Goal: Task Accomplishment & Management: Use online tool/utility

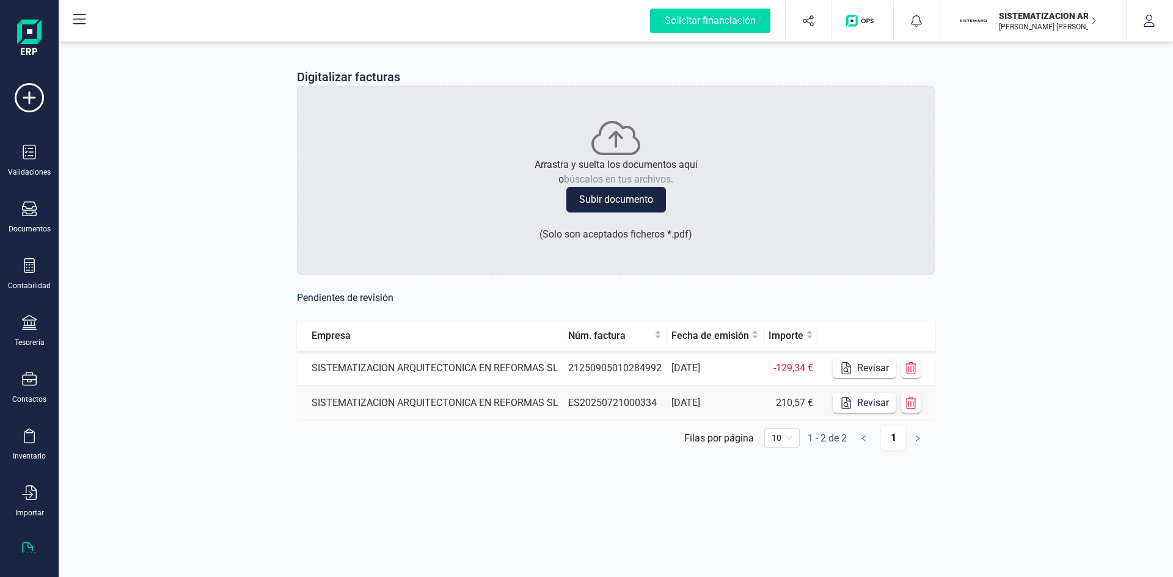
click at [452, 357] on td "SISTEMATIZACION ARQUITECTONICA EN REFORMAS SL" at bounding box center [430, 368] width 266 height 35
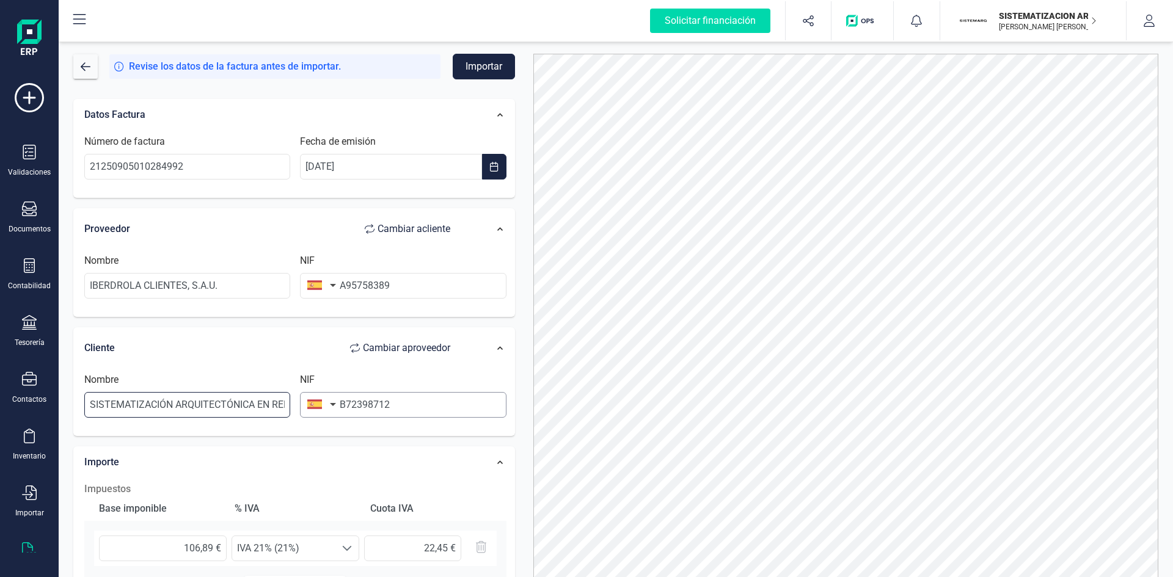
scroll to position [0, 53]
drag, startPoint x: 91, startPoint y: 407, endPoint x: 387, endPoint y: 412, distance: 295.8
click at [387, 357] on div "Nombre SISTEMATIZACIÓN ARQUITECTÓNICA EN REFORMAS SL NIF B72398712" at bounding box center [295, 400] width 432 height 55
click at [361, 357] on div "Datos Factura Número de factura 21250905010284992 Fecha de emisión [DATE] Prove…" at bounding box center [294, 450] width 442 height 703
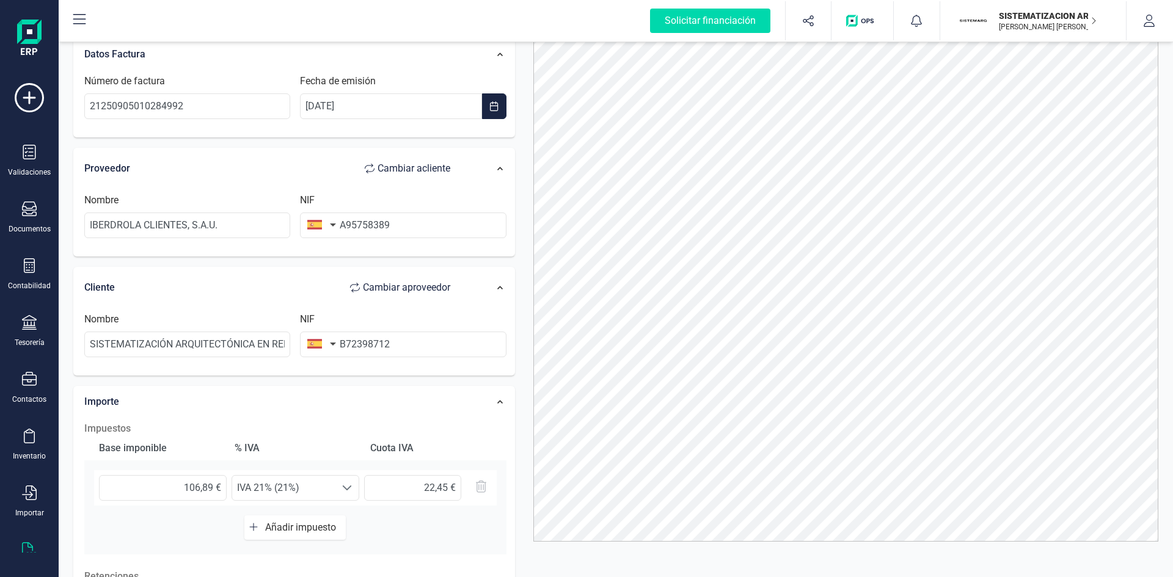
scroll to position [0, 0]
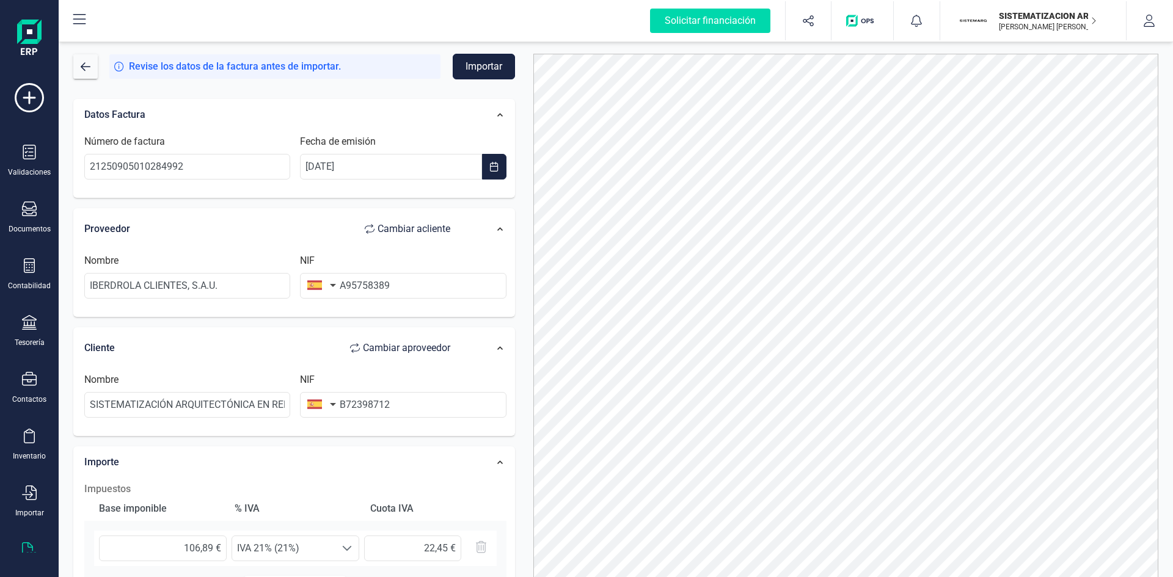
click at [469, 62] on button "Importar" at bounding box center [484, 67] width 62 height 26
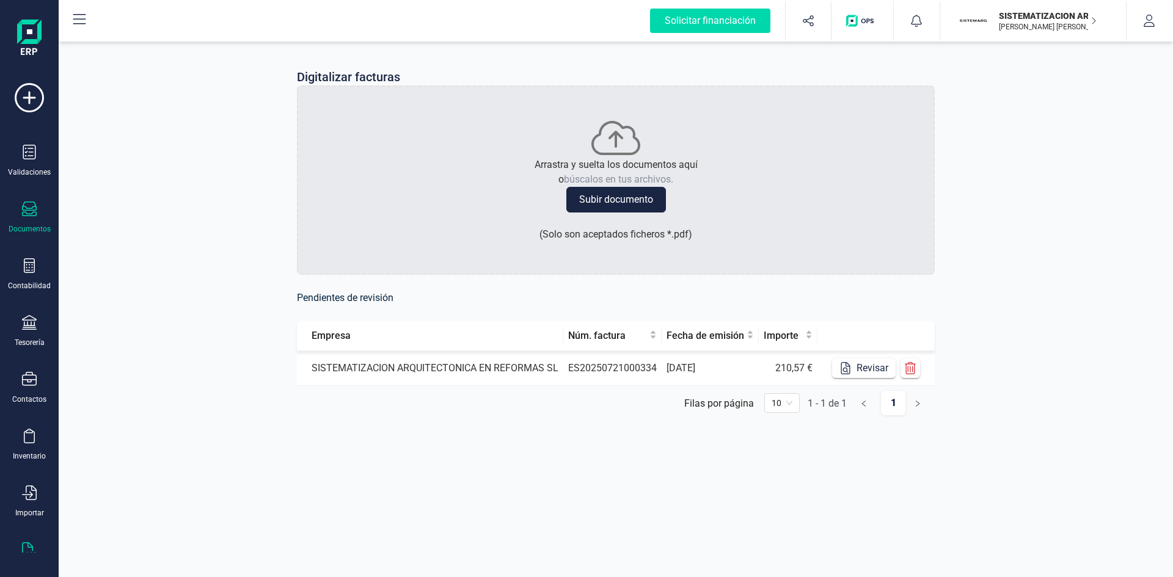
click at [28, 218] on div at bounding box center [29, 211] width 15 height 18
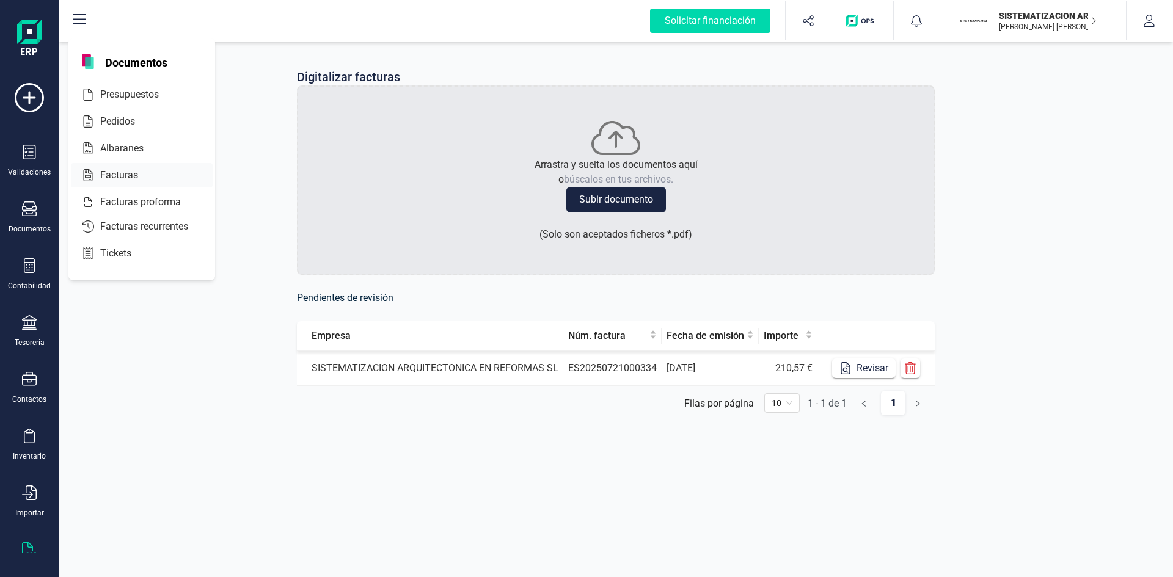
click at [139, 177] on div at bounding box center [149, 175] width 22 height 15
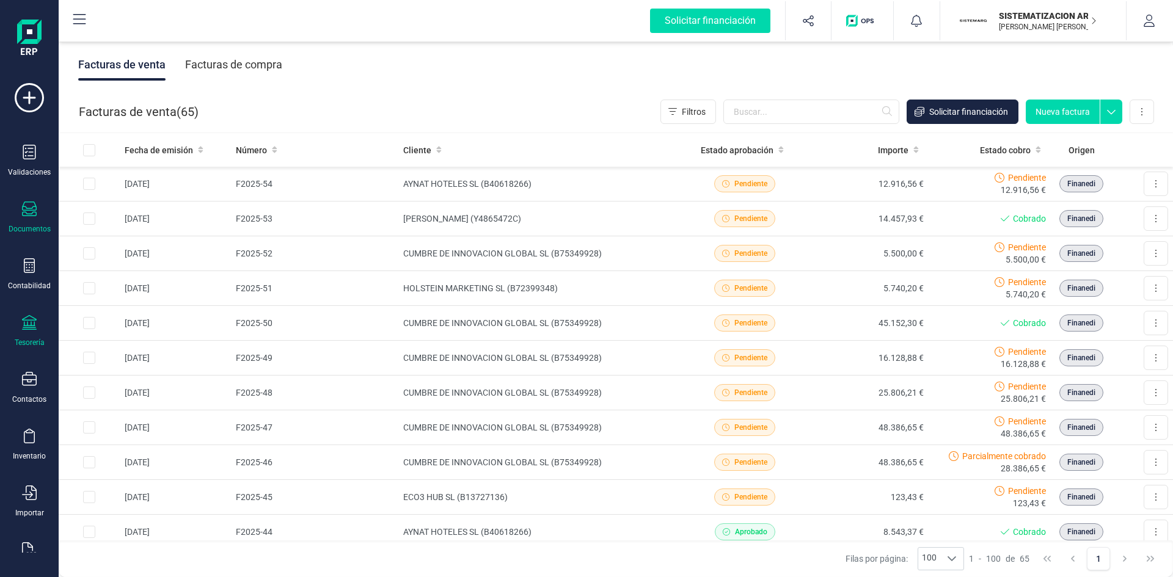
click at [37, 326] on div "Tesorería" at bounding box center [29, 331] width 49 height 32
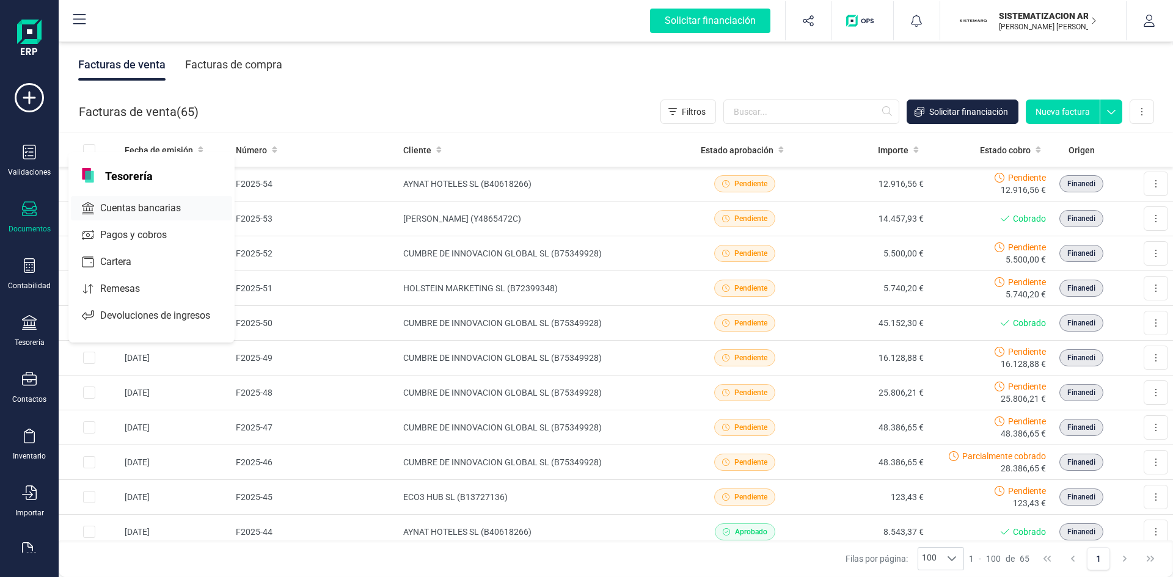
click at [169, 207] on span "Cuentas bancarias" at bounding box center [149, 208] width 108 height 15
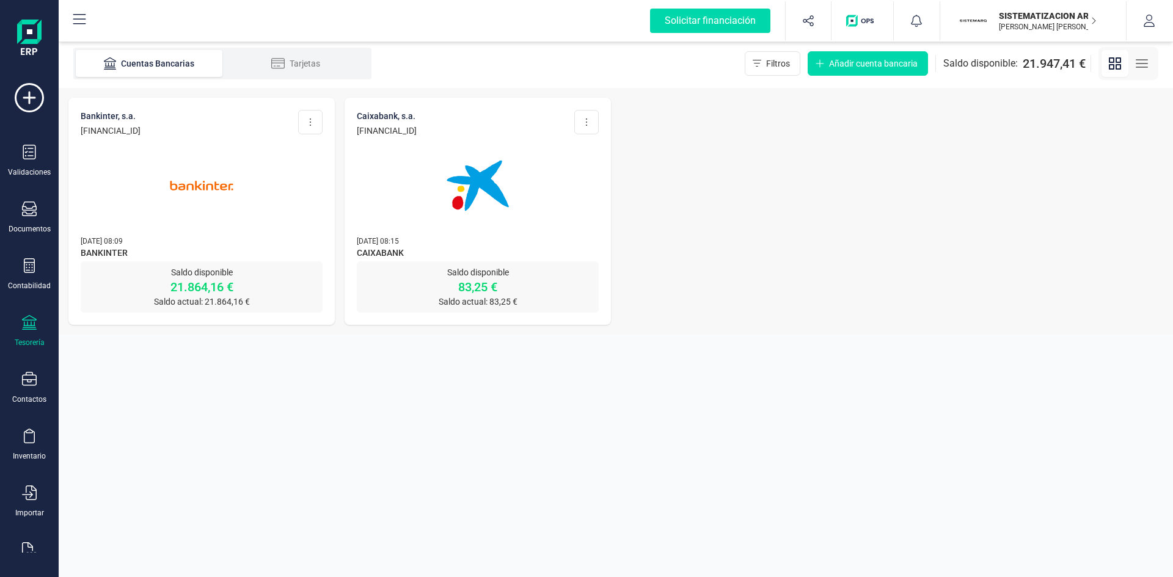
click at [241, 189] on img at bounding box center [201, 185] width 103 height 103
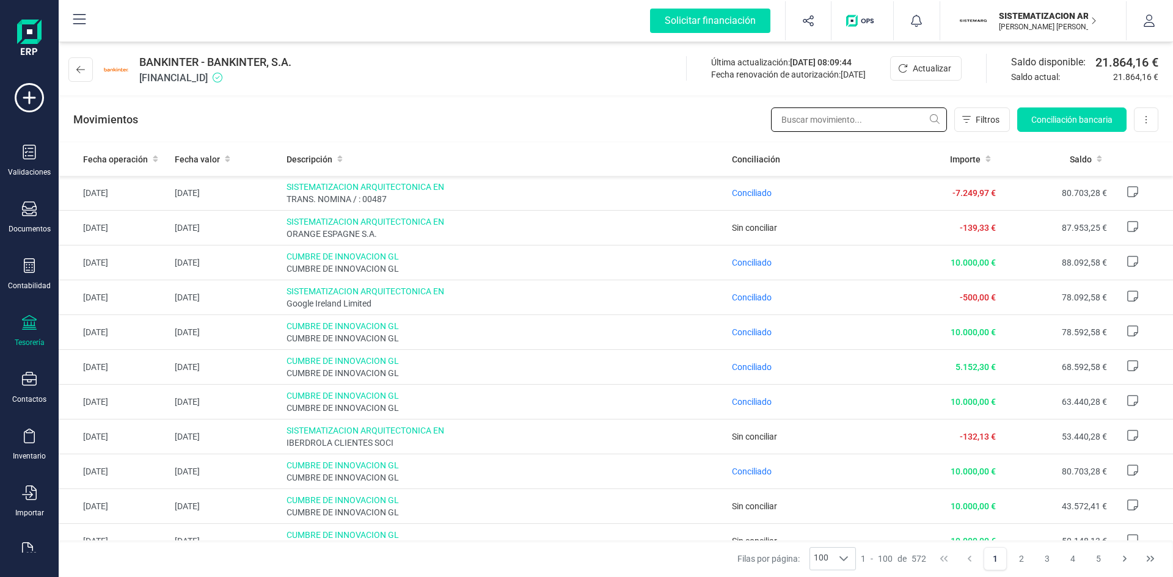
click at [782, 119] on input "text" at bounding box center [859, 120] width 176 height 24
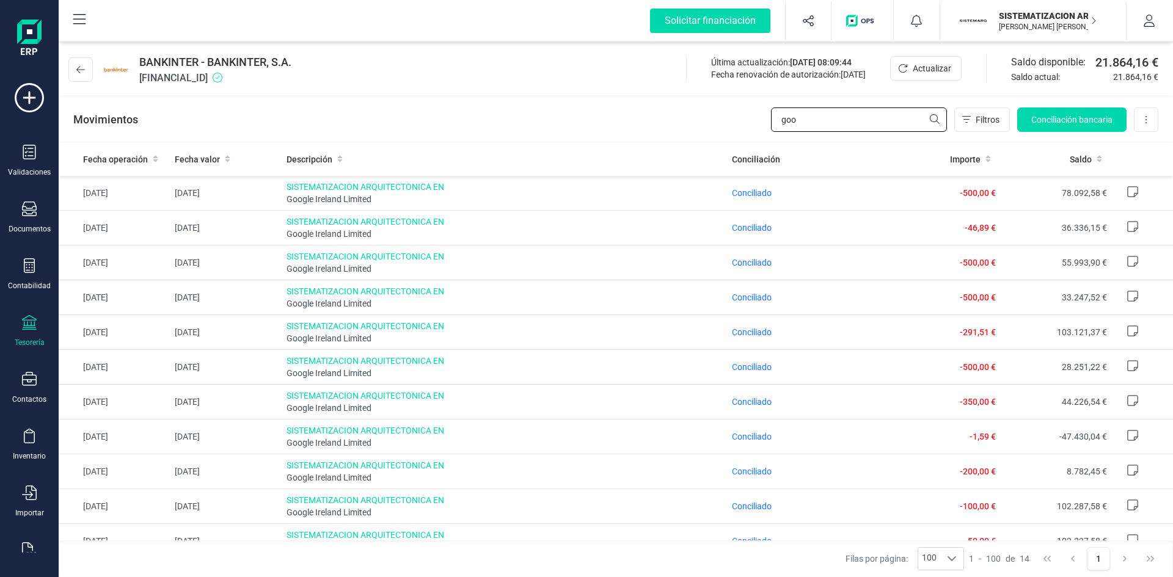
click at [782, 122] on input "goo" at bounding box center [859, 120] width 176 height 24
type input "g"
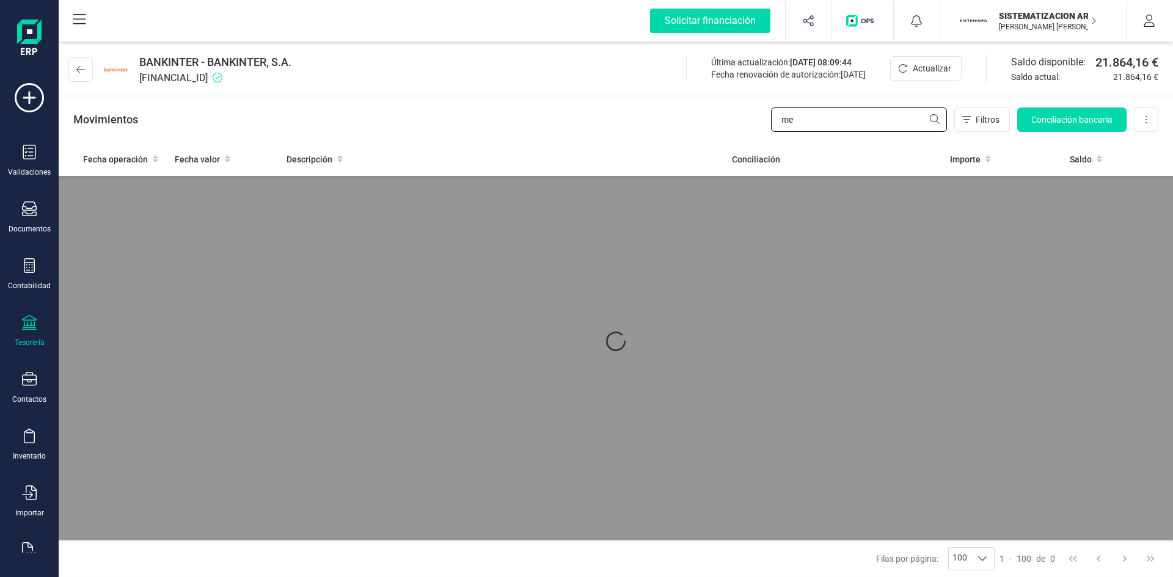
type input "m"
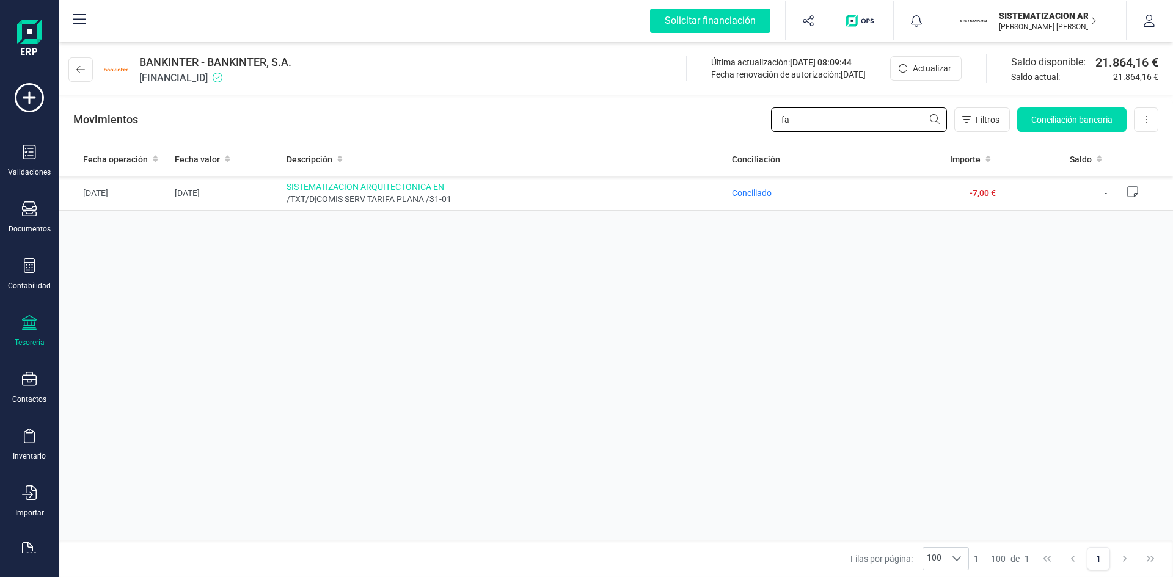
type input "f"
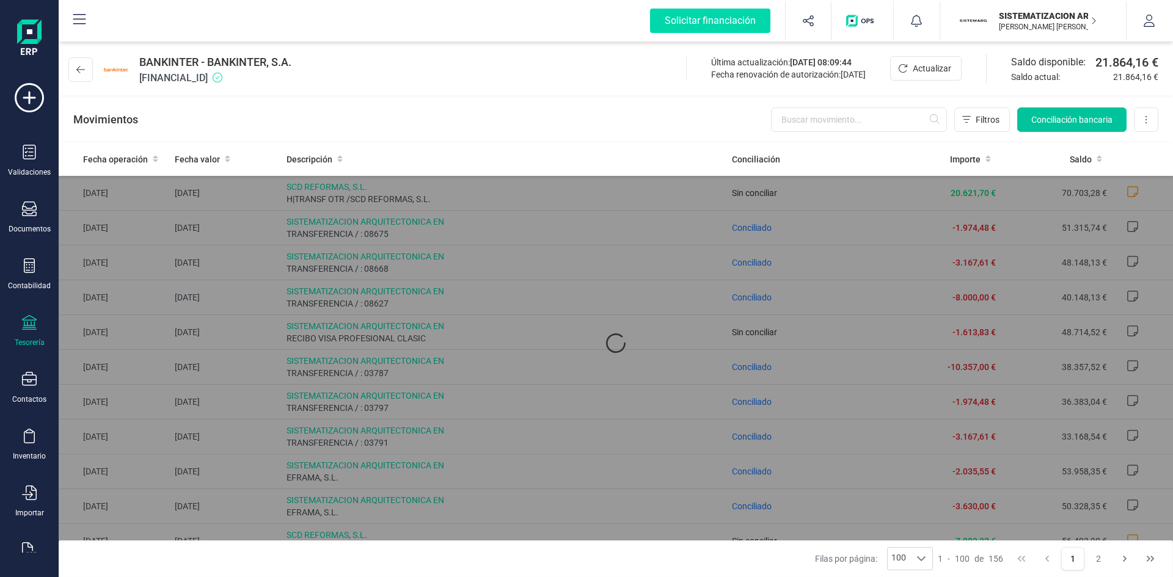
click at [782, 123] on span "Conciliación bancaria" at bounding box center [1071, 120] width 81 height 12
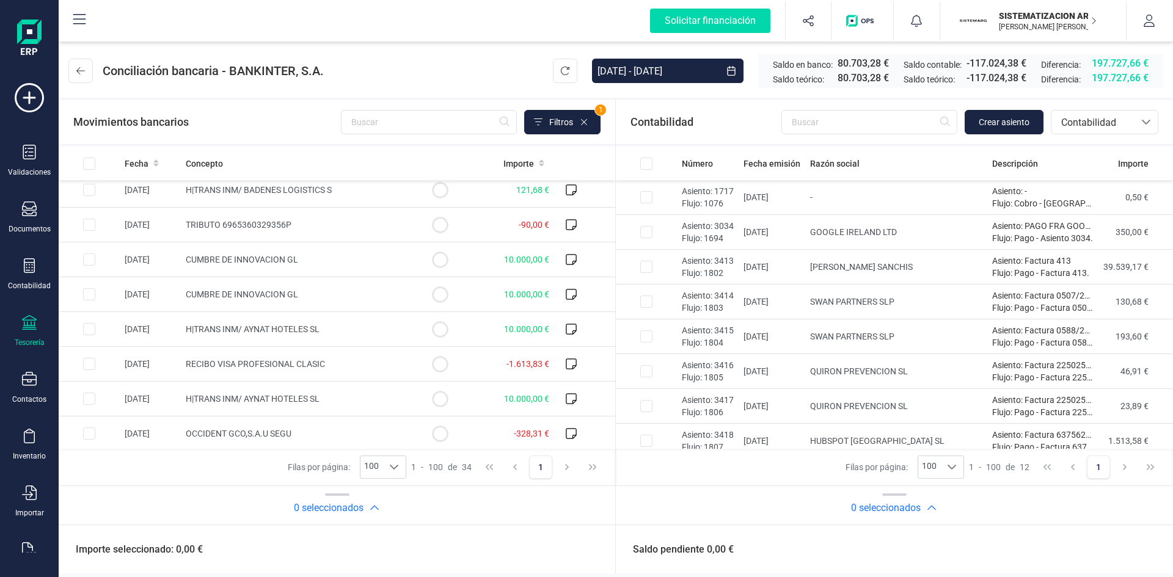
scroll to position [705, 0]
click at [95, 357] on td at bounding box center [89, 363] width 61 height 35
checkbox input "true"
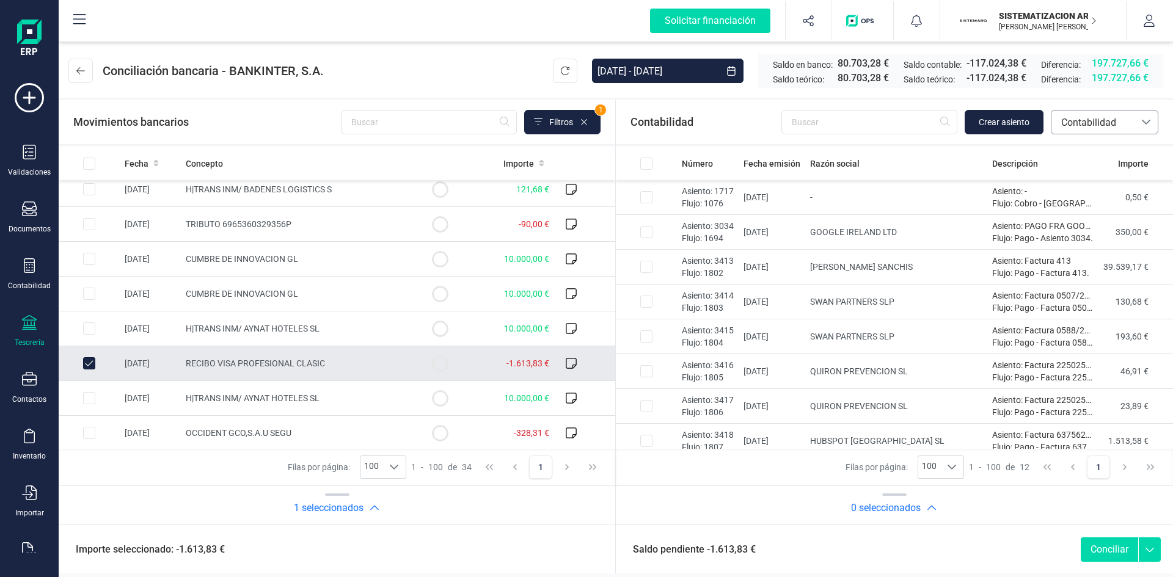
click at [782, 122] on icon at bounding box center [1146, 122] width 9 height 5
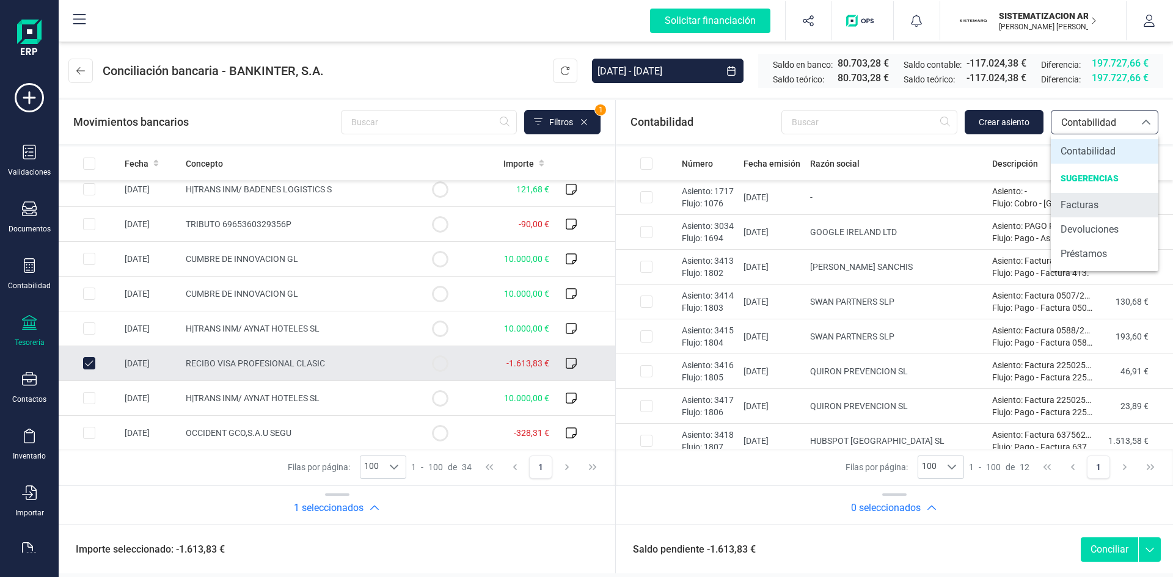
click at [782, 207] on span "Facturas" at bounding box center [1080, 205] width 38 height 15
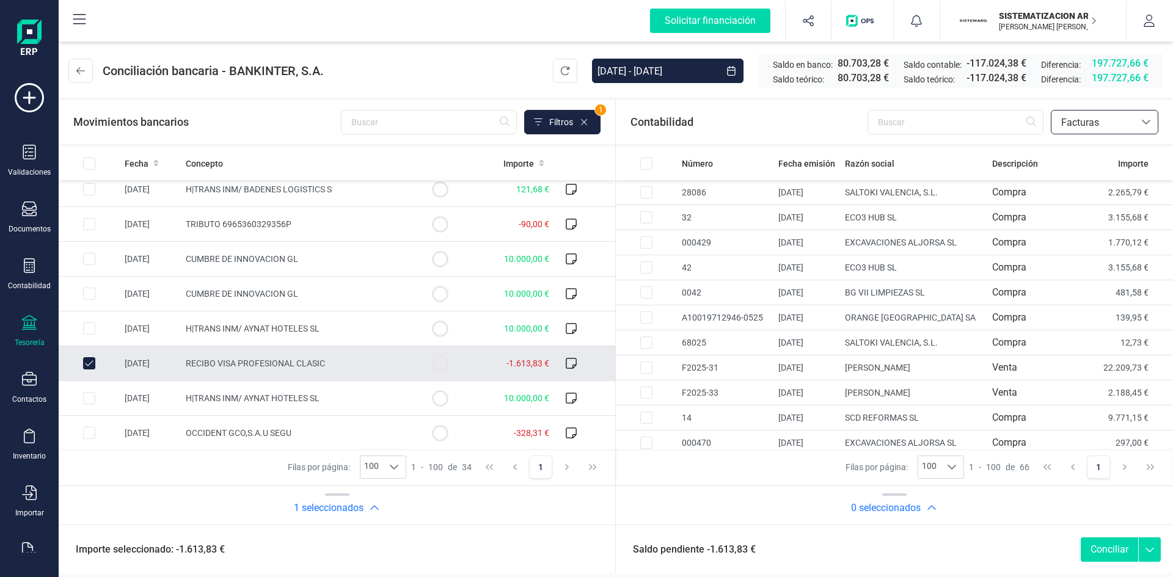
click at [782, 141] on div "Contabilidad bancos.conciliacion.modal.headerInvoce bancos.conciliacion.modal.h…" at bounding box center [894, 122] width 557 height 44
click at [782, 119] on input "text" at bounding box center [956, 122] width 176 height 24
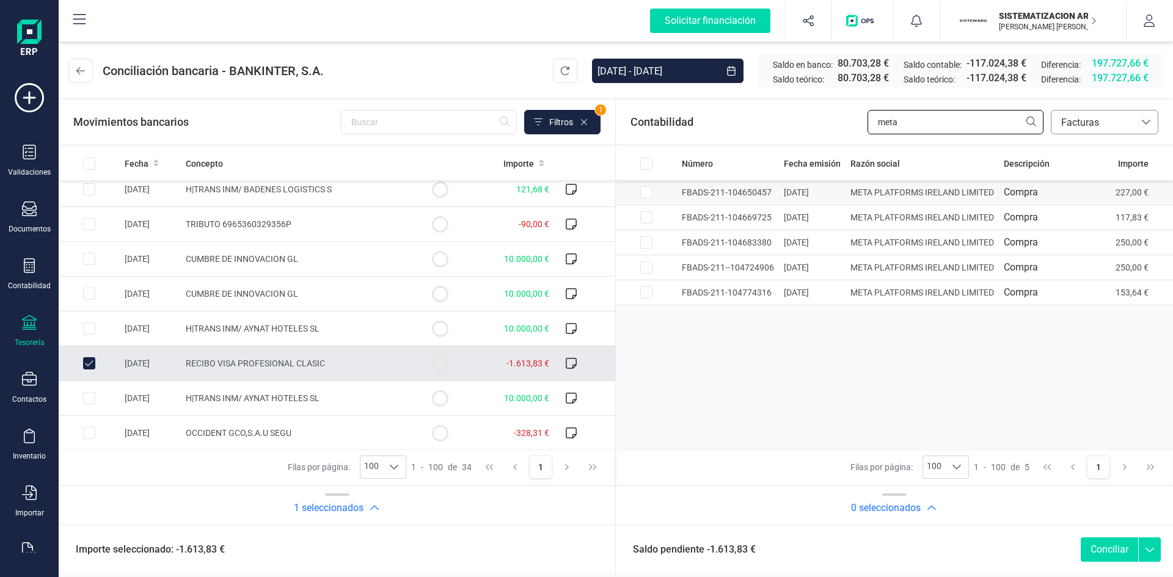
type input "meta"
click at [645, 192] on input "Row Selected 1501aad1-c808-40ec-9fdf-3503940a5d5f" at bounding box center [646, 192] width 12 height 12
checkbox input "true"
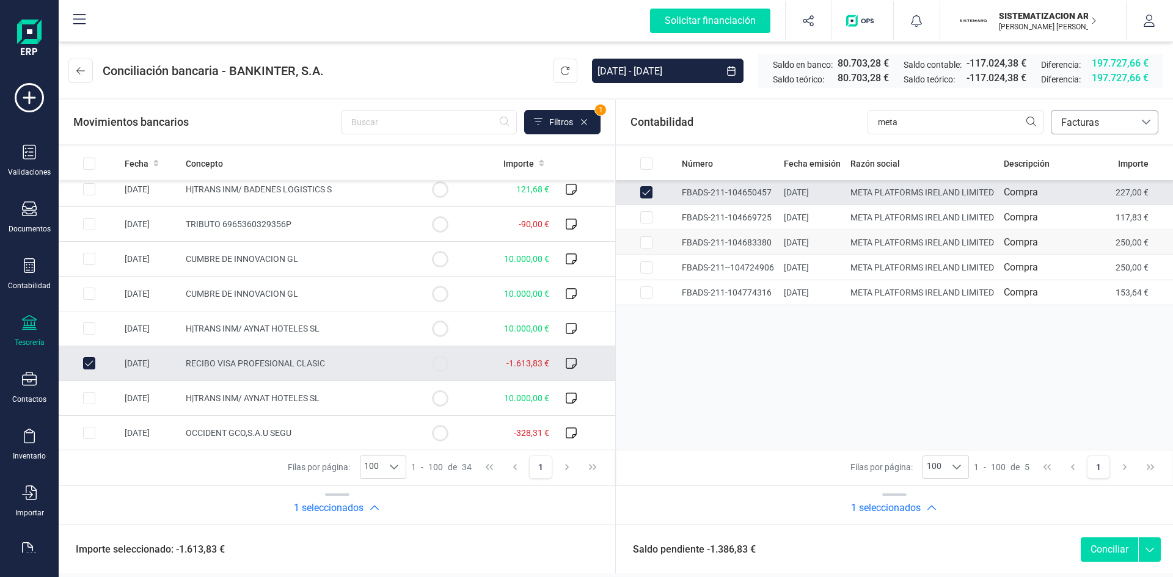
click at [642, 219] on input "Row Selected e0a1aefd-8161-4e22-ac9b-fc23e27c7220" at bounding box center [646, 217] width 12 height 12
checkbox input "true"
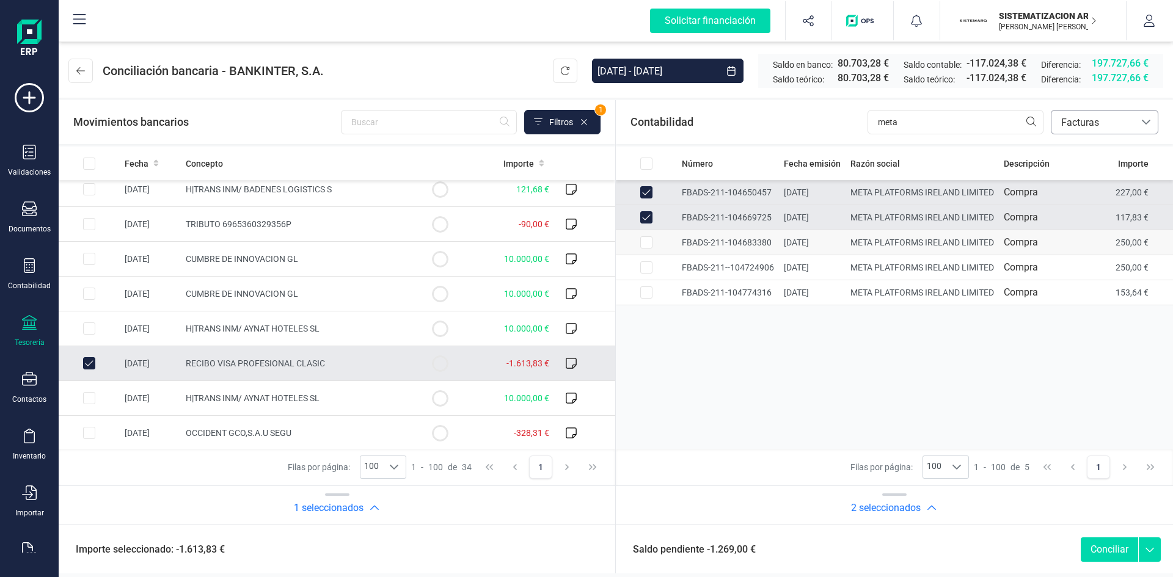
click at [648, 247] on input "Row Selected 6116f817-1bd4-49d6-b3b6-8a128415bfbc" at bounding box center [646, 242] width 12 height 12
checkbox input "true"
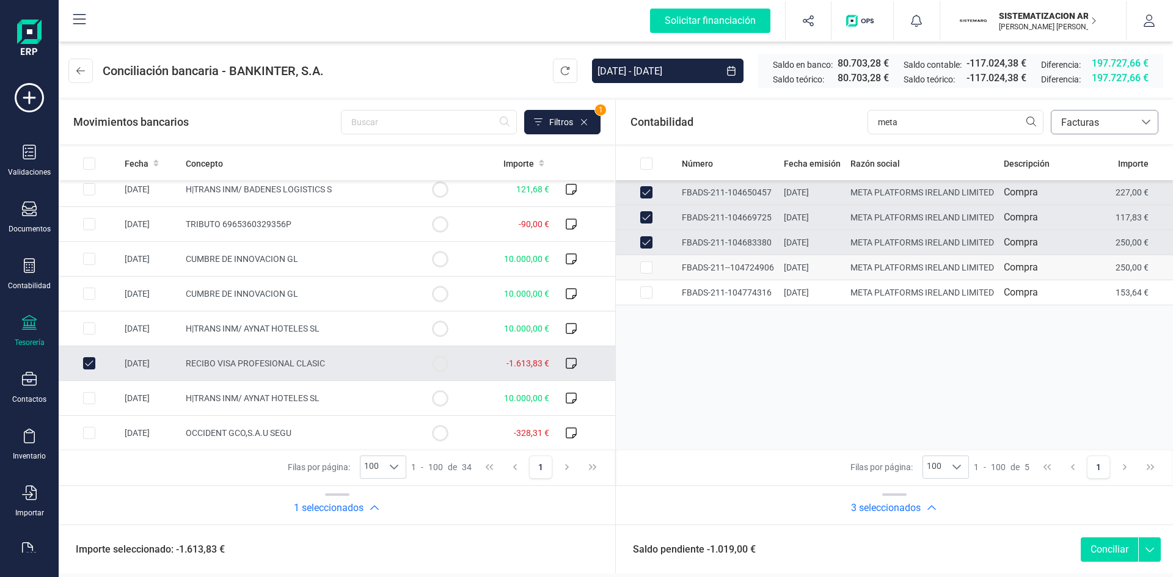
click at [646, 262] on input "Row Selected 32ae7758-4699-4ac5-8b3b-62bd60a7c398" at bounding box center [646, 268] width 12 height 12
checkbox input "true"
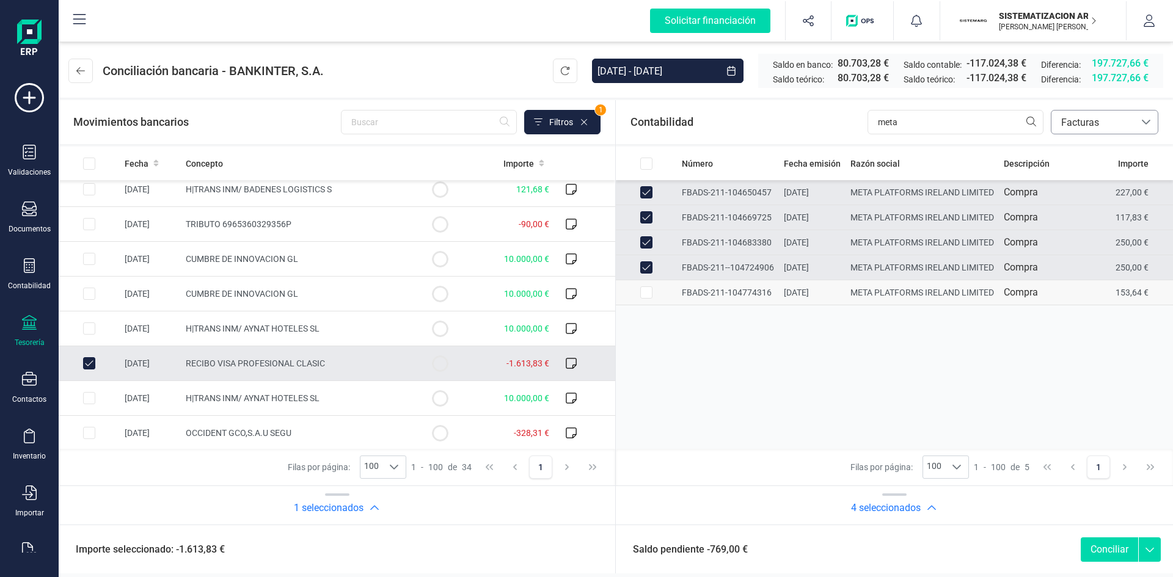
click at [643, 287] on input "Row Selected eed2e274-31eb-4c51-bb80-33f0387a101f" at bounding box center [646, 293] width 12 height 12
checkbox input "true"
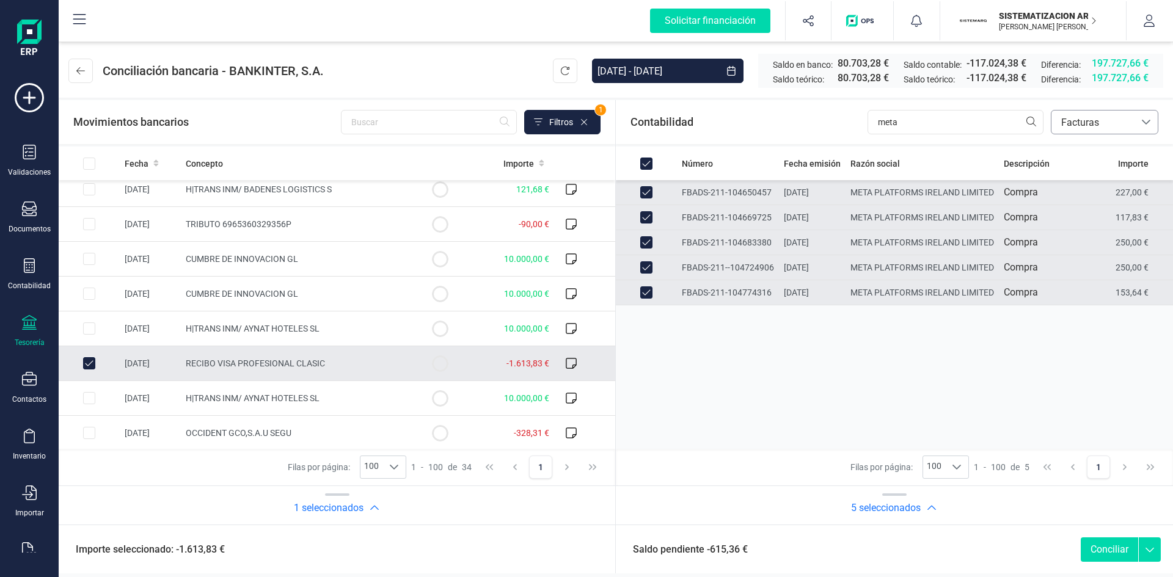
click at [645, 291] on input "Row Unselected eed2e274-31eb-4c51-bb80-33f0387a101f" at bounding box center [646, 293] width 12 height 12
checkbox input "false"
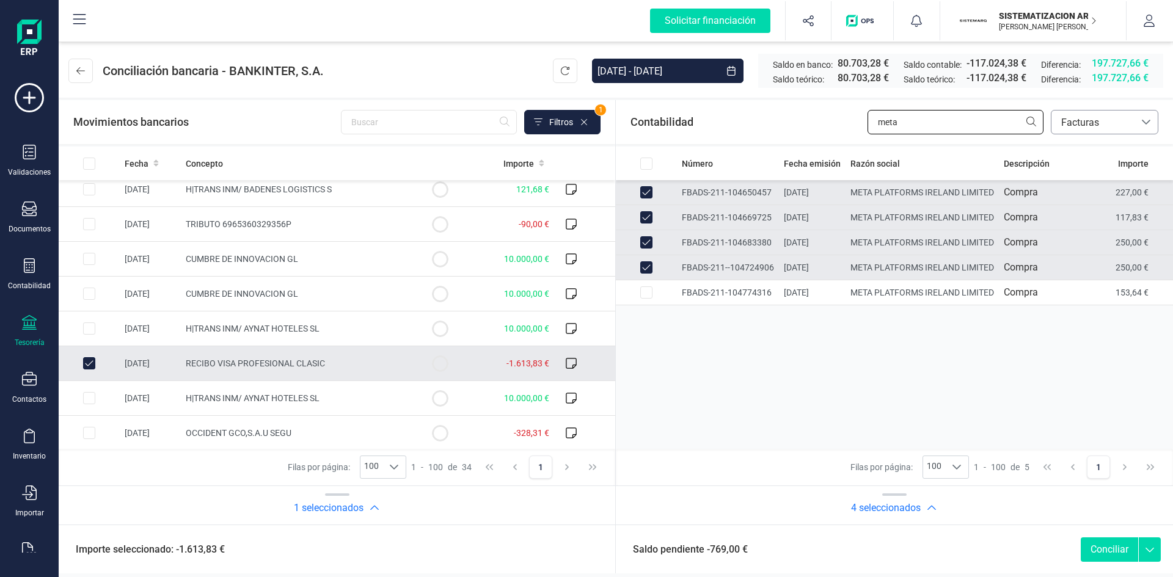
click at [782, 125] on input "meta" at bounding box center [956, 122] width 176 height 24
click at [782, 119] on input "meta" at bounding box center [956, 122] width 176 height 24
click at [782, 117] on input "meta" at bounding box center [956, 122] width 176 height 24
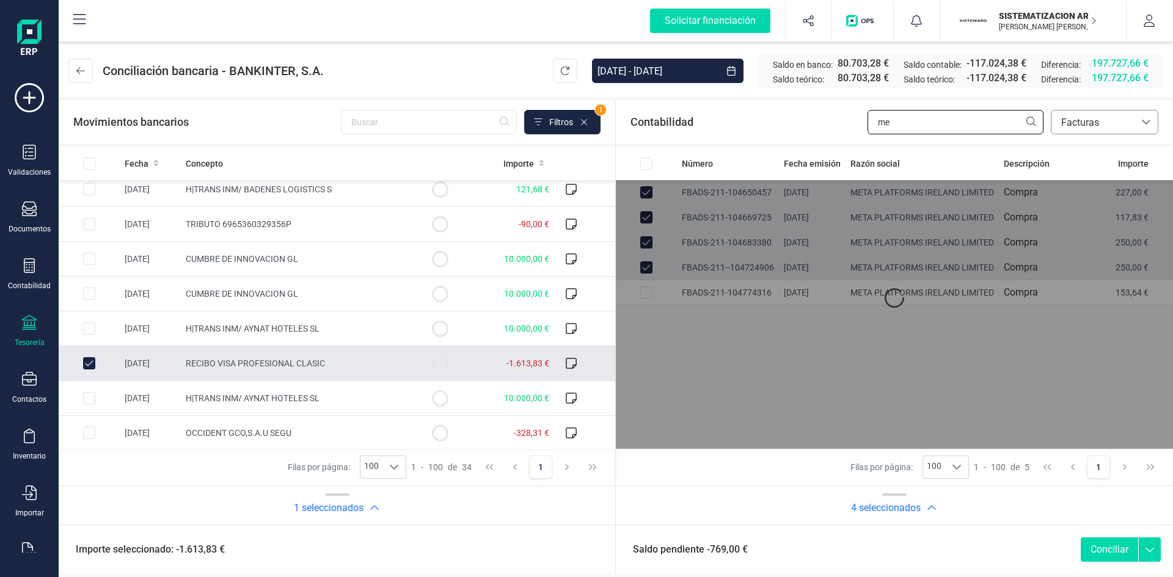
type input "m"
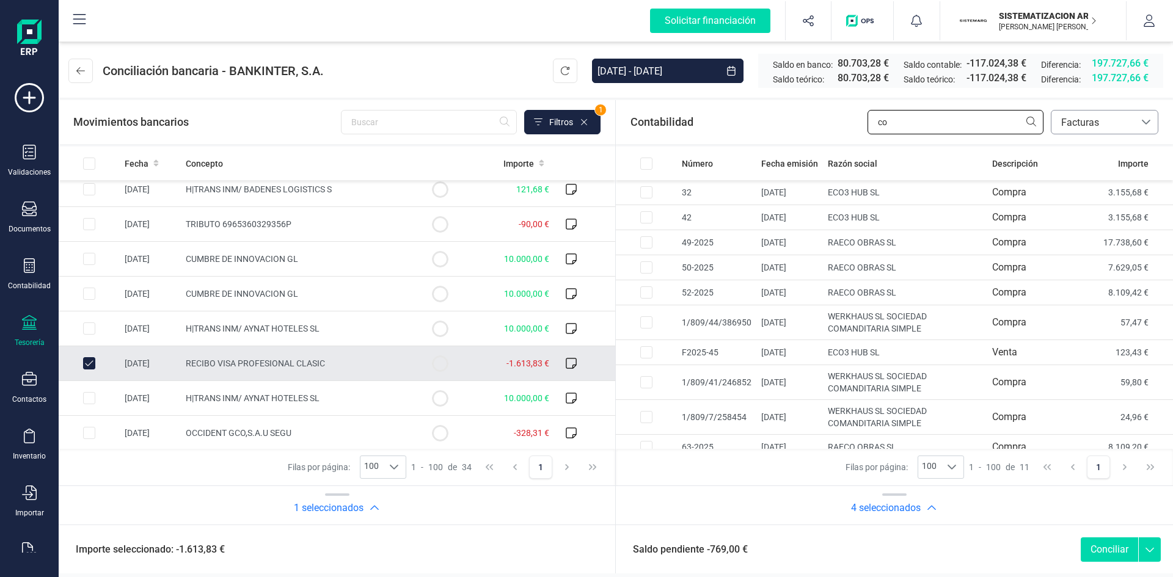
type input "c"
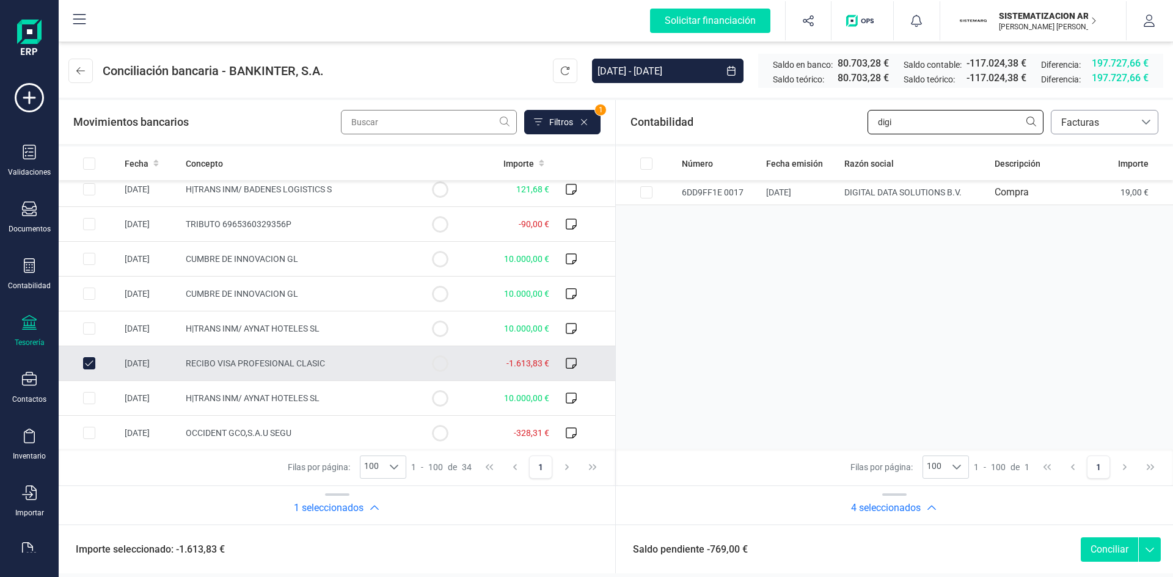
type input "digi"
click at [368, 132] on input "text" at bounding box center [429, 122] width 176 height 24
click at [585, 125] on icon at bounding box center [584, 122] width 10 height 10
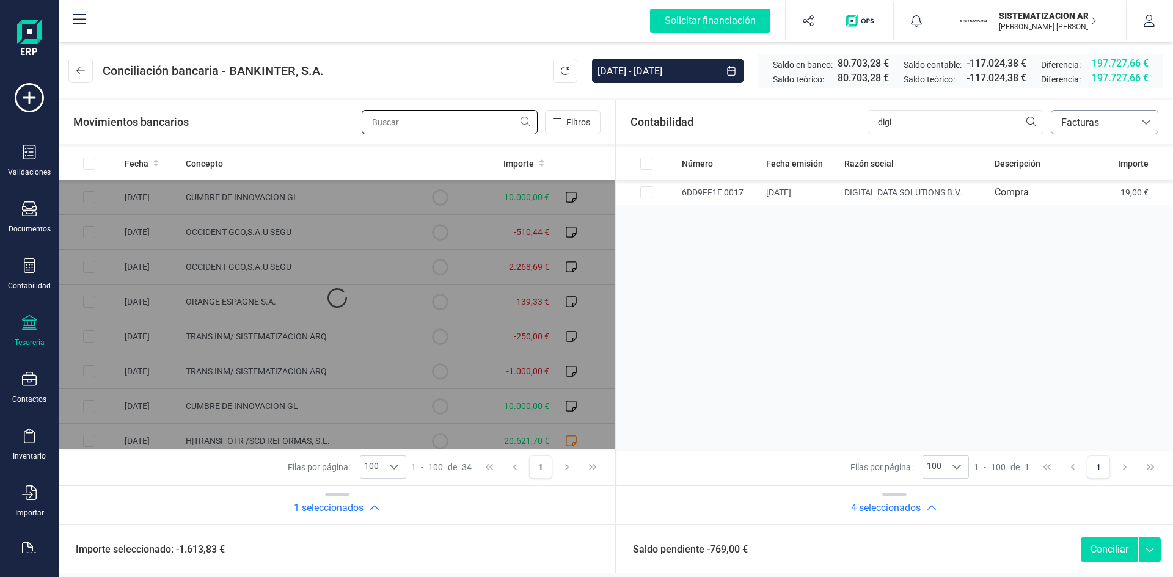
click at [411, 122] on input "text" at bounding box center [450, 122] width 176 height 24
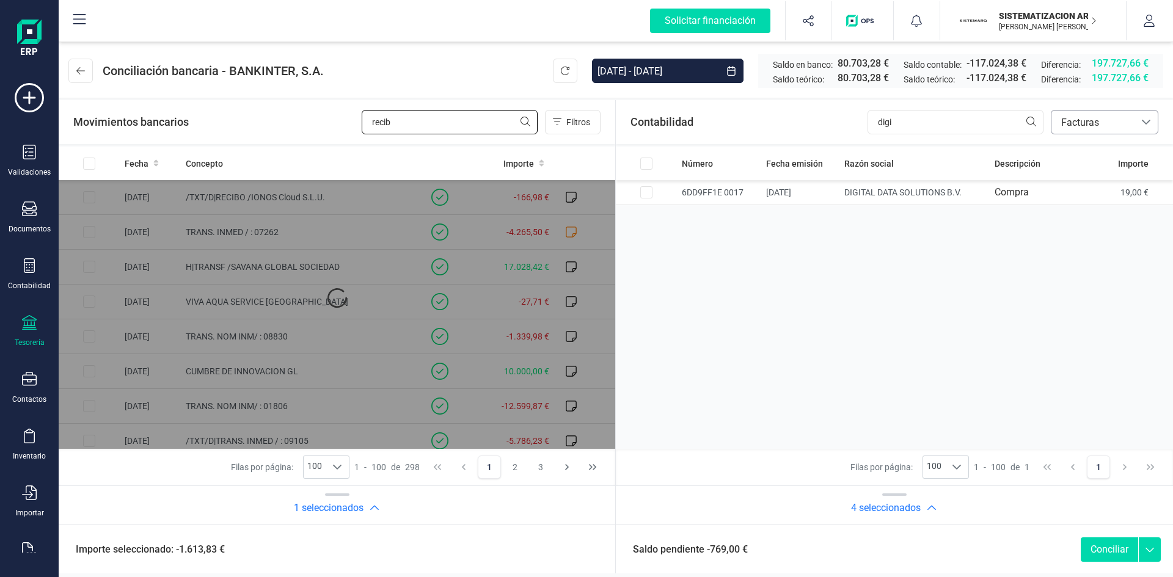
type input "recibo"
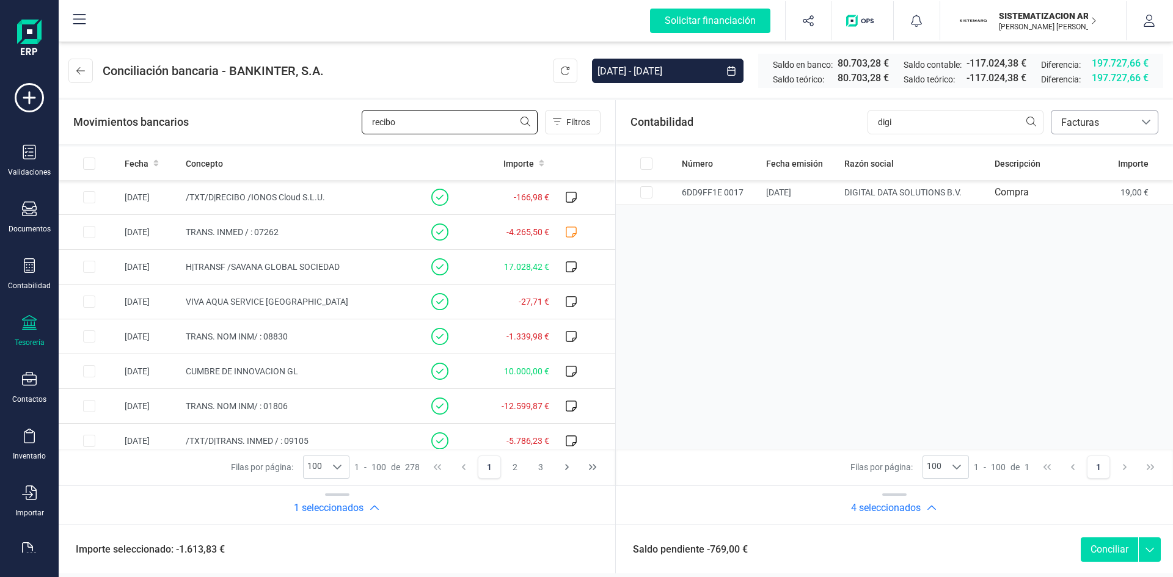
checkbox input "true"
type input "recibo"
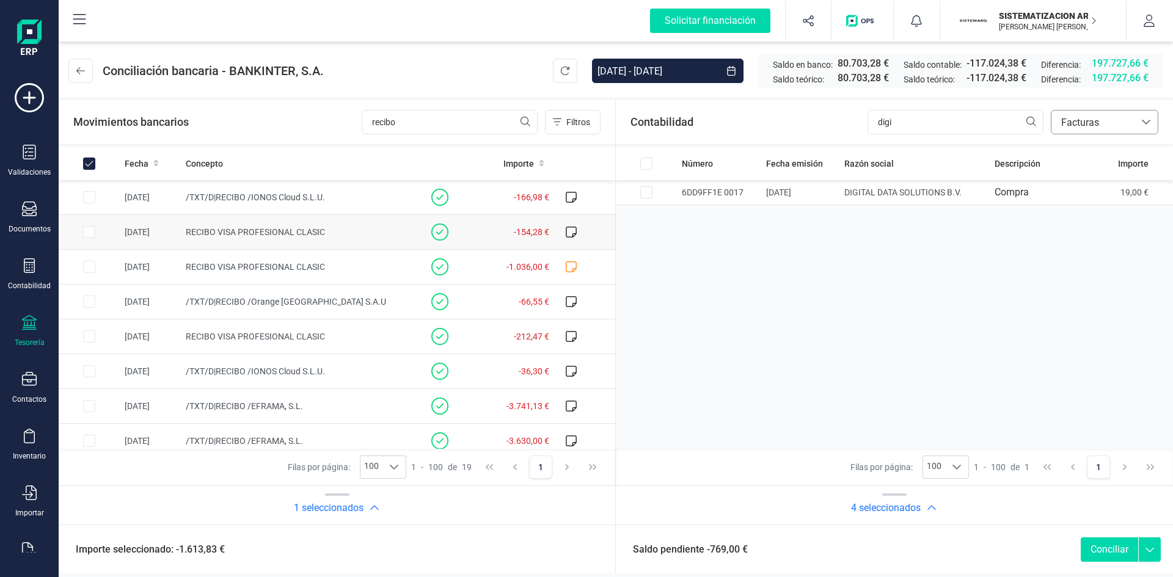
click at [383, 232] on td "RECIBO VISA PROFESIONAL CLASIC" at bounding box center [295, 232] width 229 height 35
checkbox input "false"
checkbox input "true"
checkbox input "false"
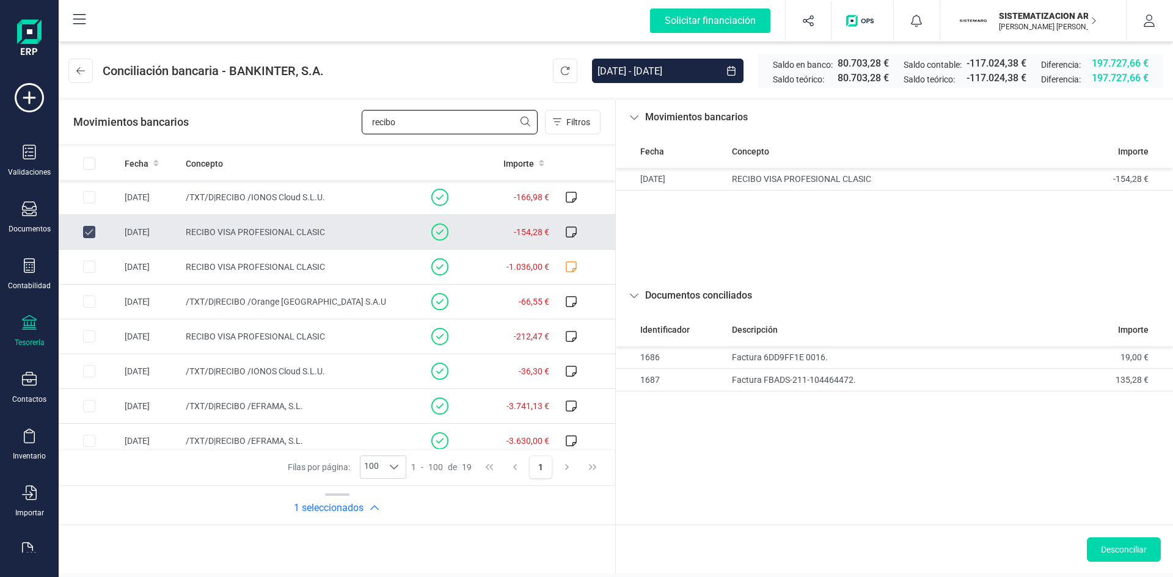
click at [428, 116] on input "recibo" at bounding box center [450, 122] width 176 height 24
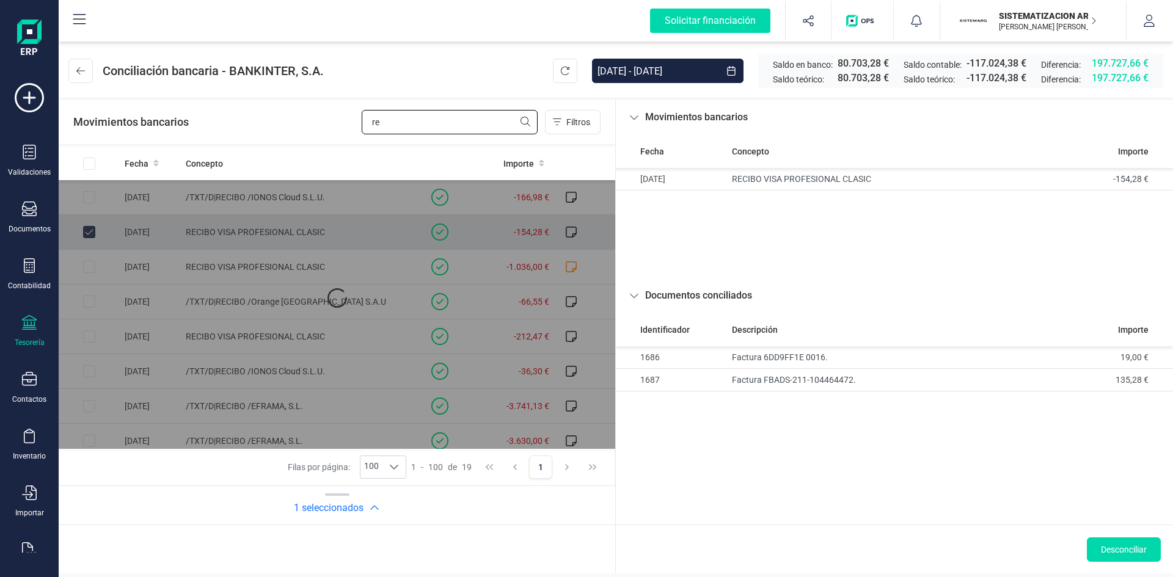
type input "r"
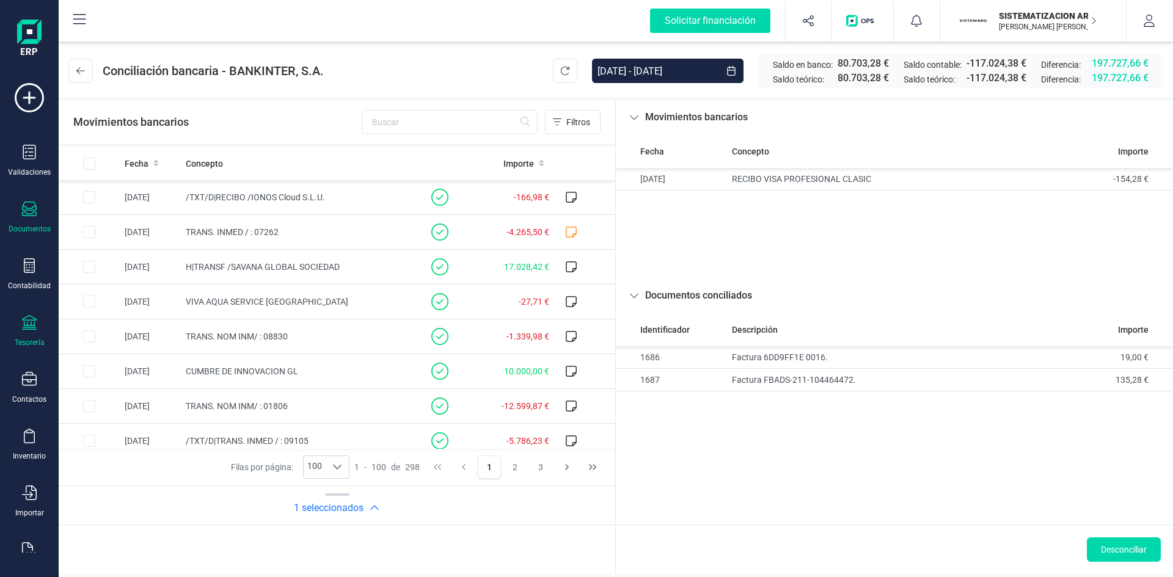
click at [29, 216] on icon at bounding box center [29, 209] width 15 height 15
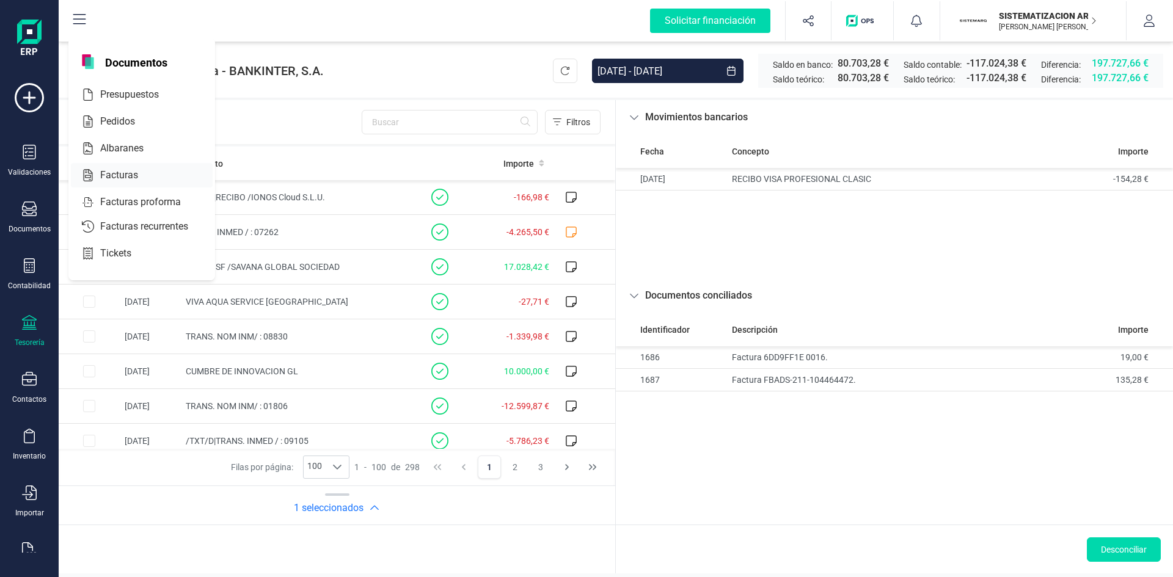
click at [126, 164] on div "Facturas" at bounding box center [142, 175] width 142 height 24
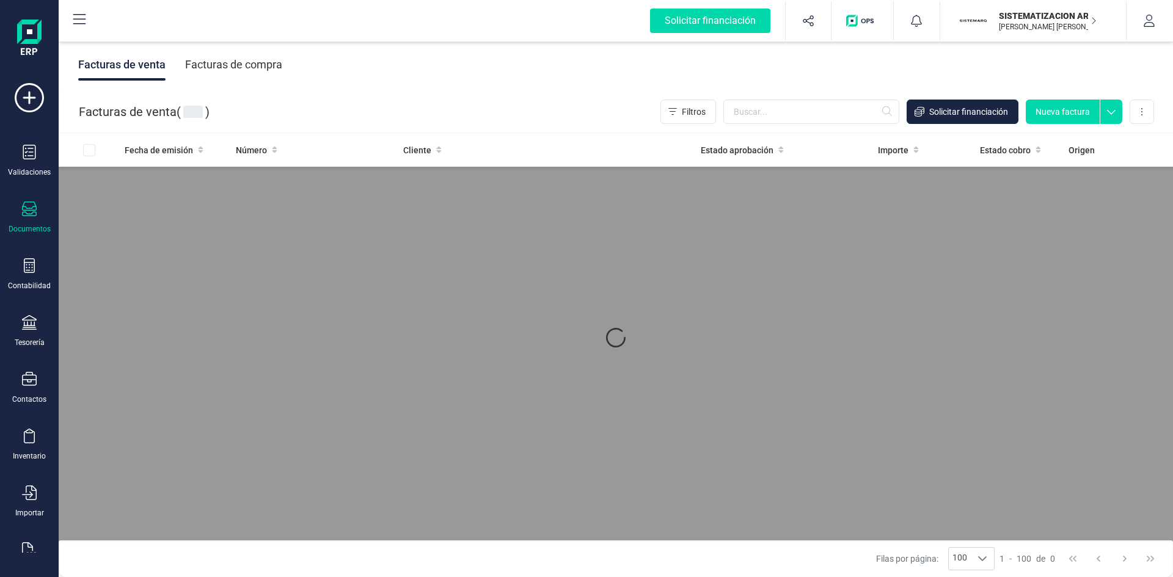
click at [251, 69] on div "Facturas de compra" at bounding box center [233, 65] width 97 height 32
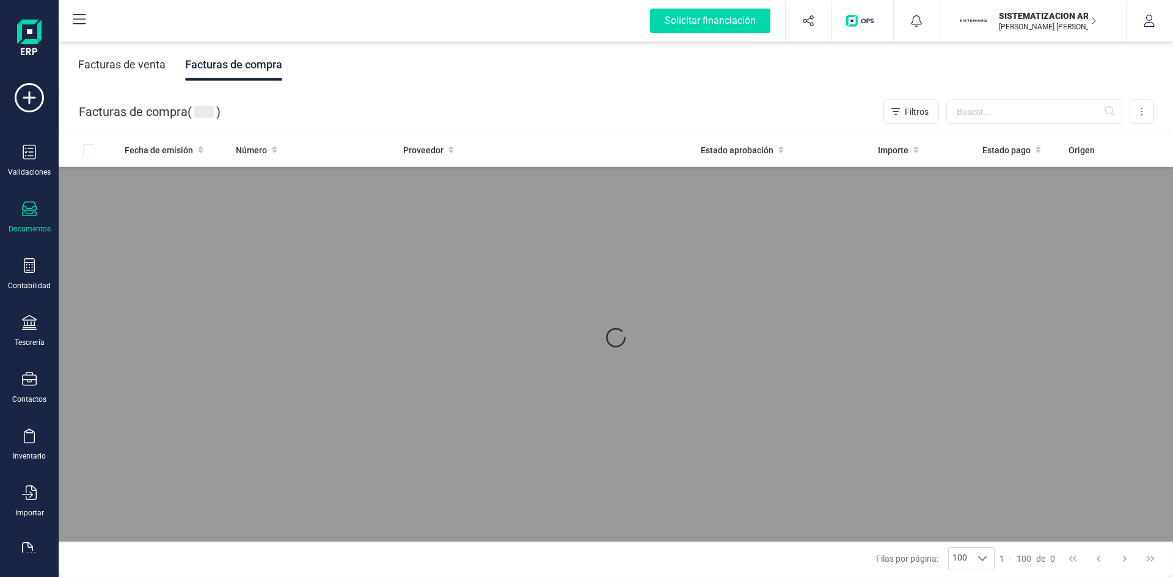
click at [259, 66] on div "Facturas de compra" at bounding box center [233, 65] width 97 height 32
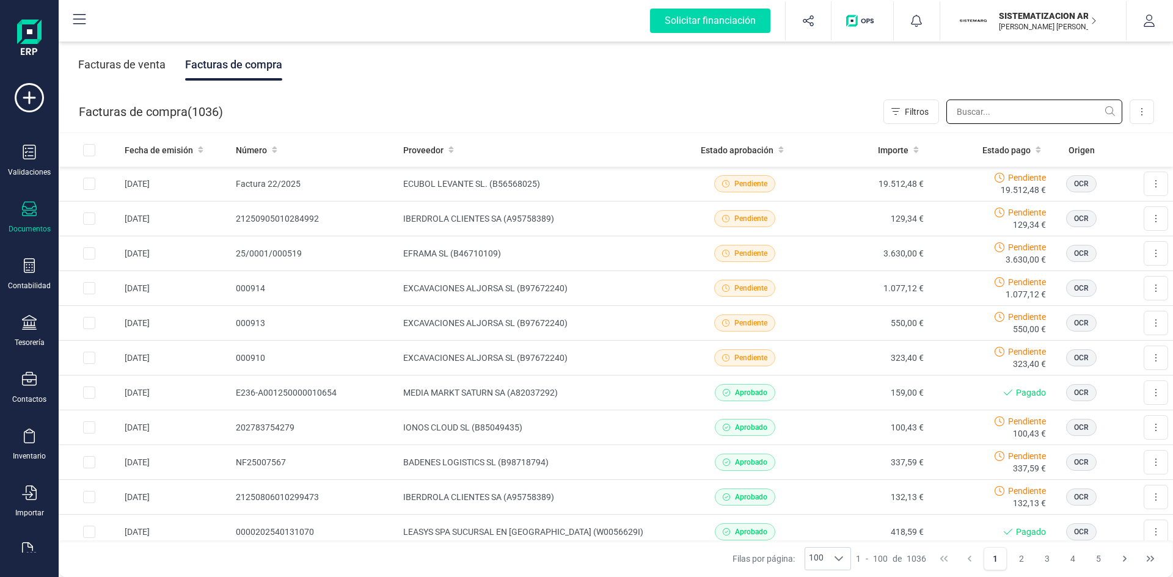
click at [782, 106] on input "text" at bounding box center [1035, 112] width 176 height 24
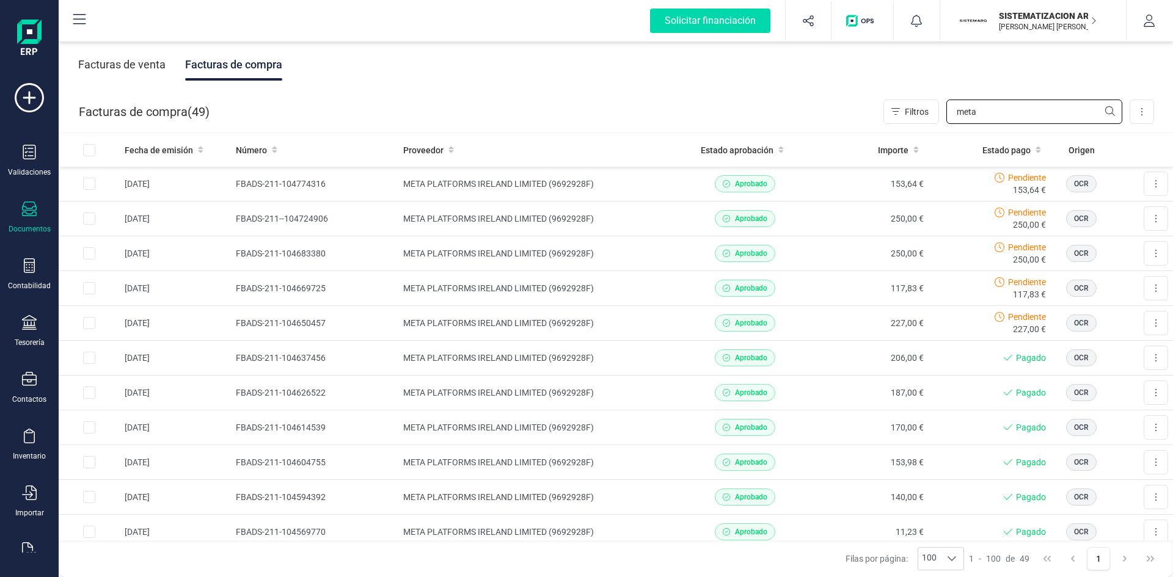
click at [782, 105] on input "meta" at bounding box center [1035, 112] width 176 height 24
type input "m"
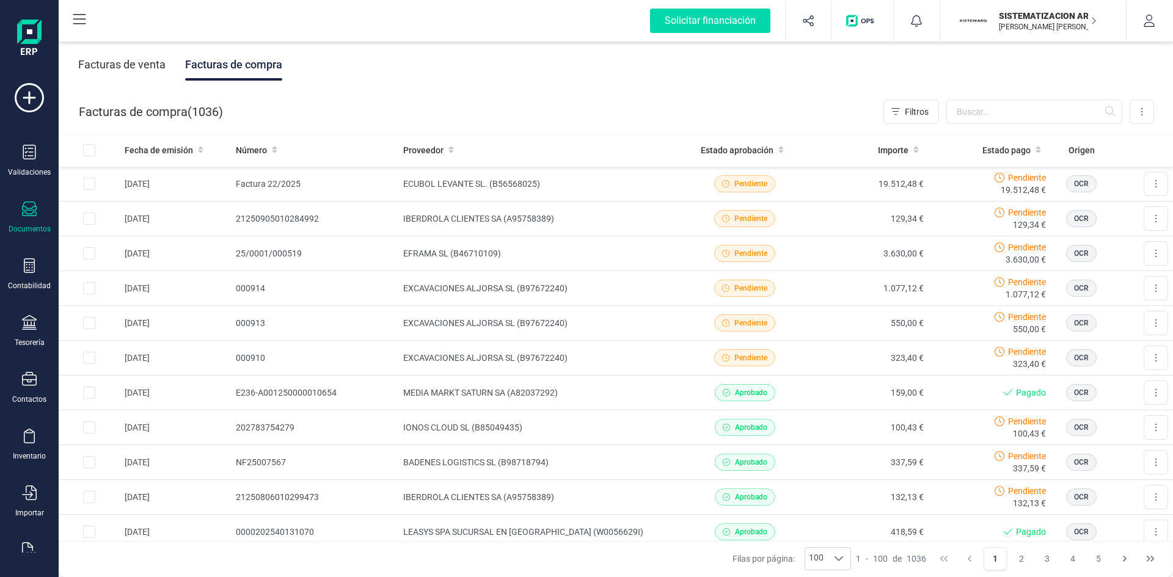
click at [782, 98] on div "Facturas de compra ( 1036 ) Filtros Importar Carga masiva (Excel) Factura elect…" at bounding box center [616, 112] width 1115 height 42
click at [782, 108] on input "text" at bounding box center [1035, 112] width 176 height 24
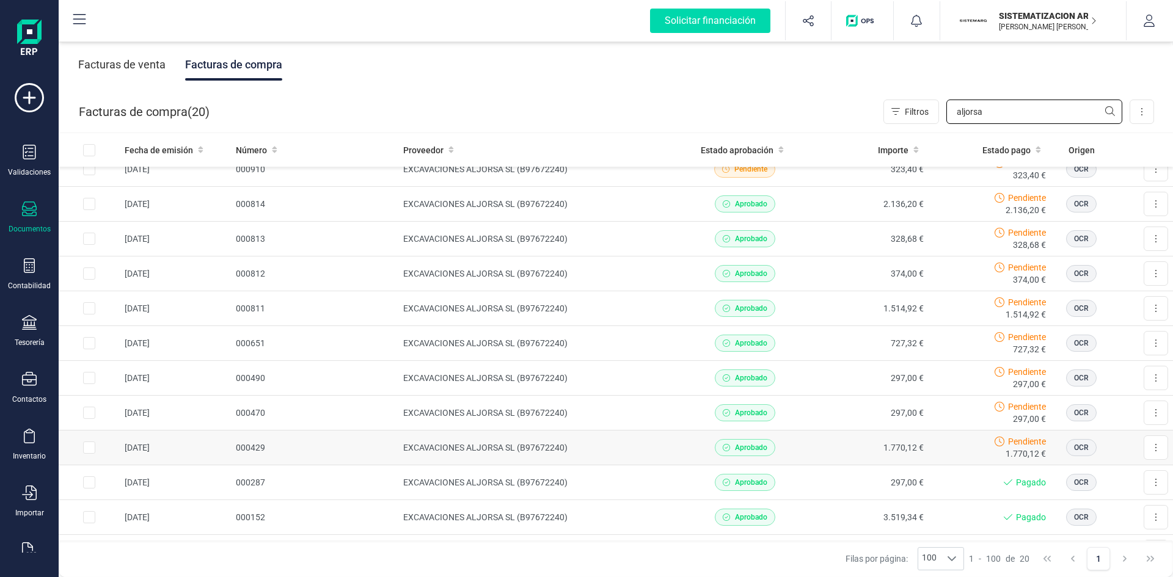
scroll to position [84, 0]
type input "aljorsa"
click at [27, 270] on icon at bounding box center [29, 265] width 11 height 15
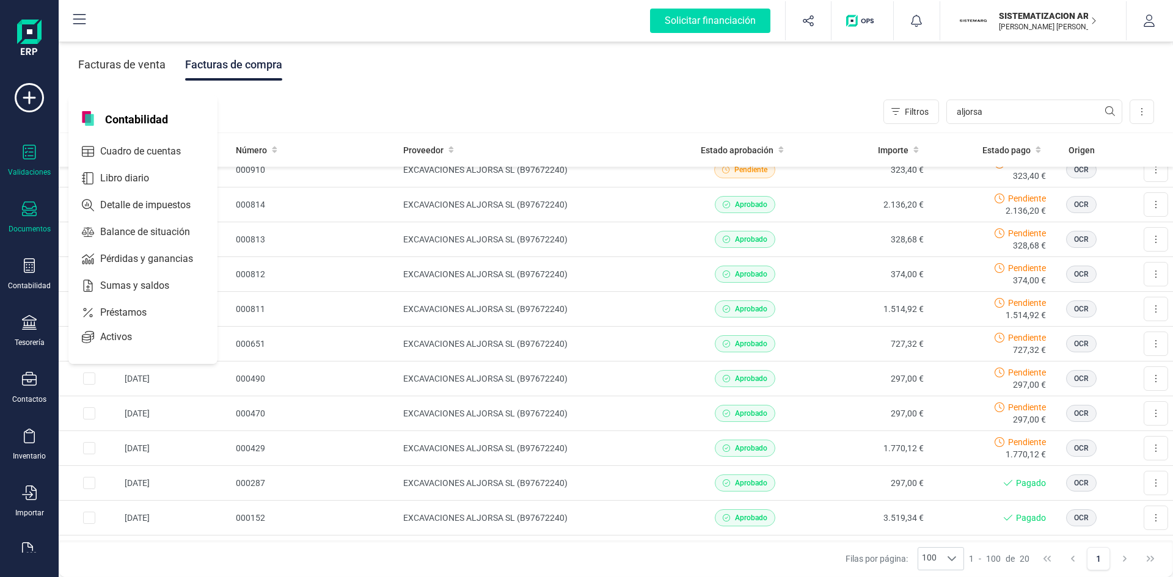
click at [24, 159] on div at bounding box center [29, 154] width 15 height 18
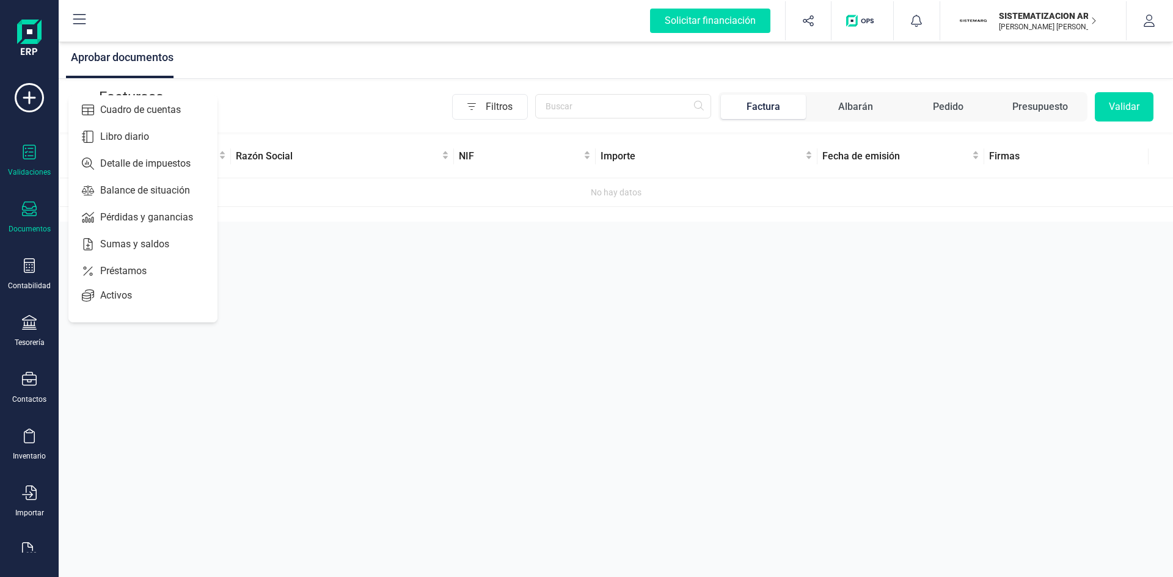
click at [27, 211] on icon at bounding box center [29, 209] width 15 height 15
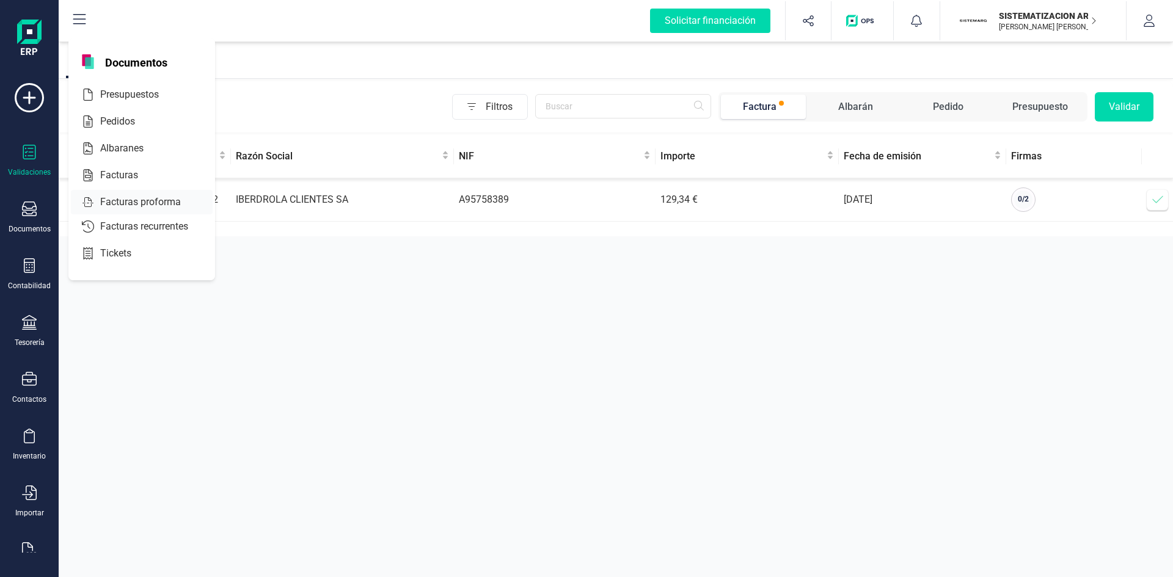
click at [139, 176] on div at bounding box center [149, 175] width 22 height 15
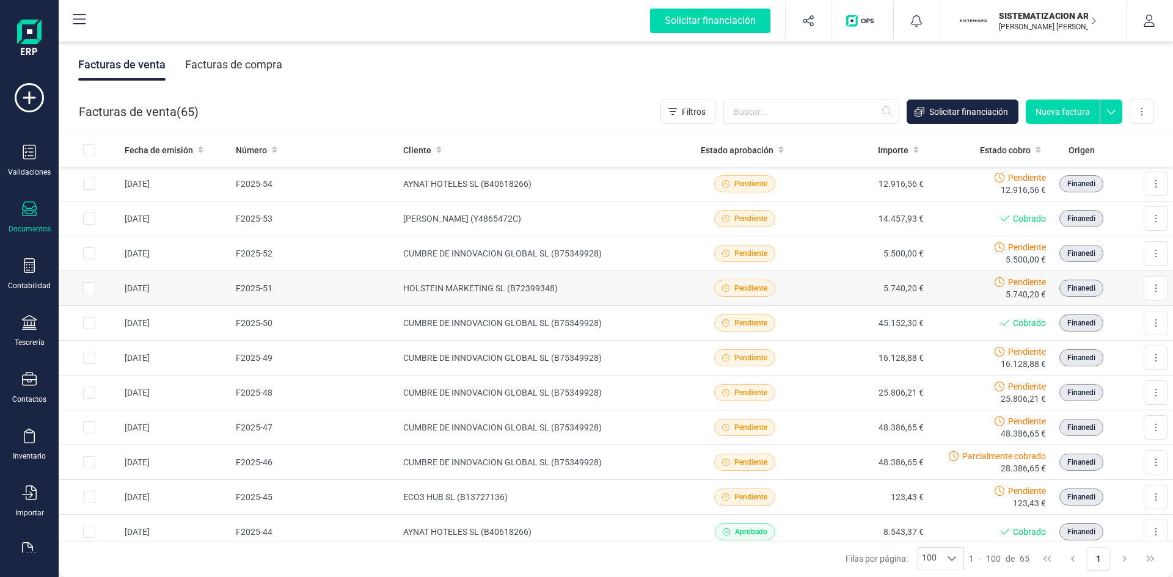
click at [599, 278] on td "HOLSTEIN MARKETING SL (B72399348)" at bounding box center [540, 288] width 285 height 35
click at [637, 288] on td "HOLSTEIN MARKETING SL (B72399348)" at bounding box center [540, 288] width 285 height 35
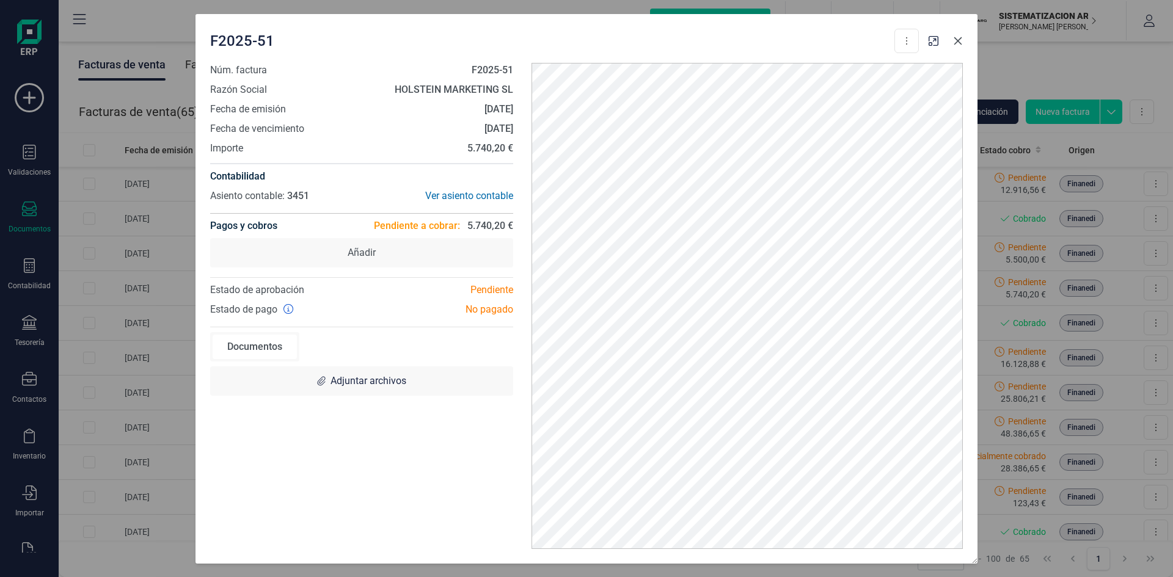
click at [782, 43] on icon "button" at bounding box center [958, 41] width 8 height 8
click at [782, 38] on icon "button" at bounding box center [958, 41] width 8 height 8
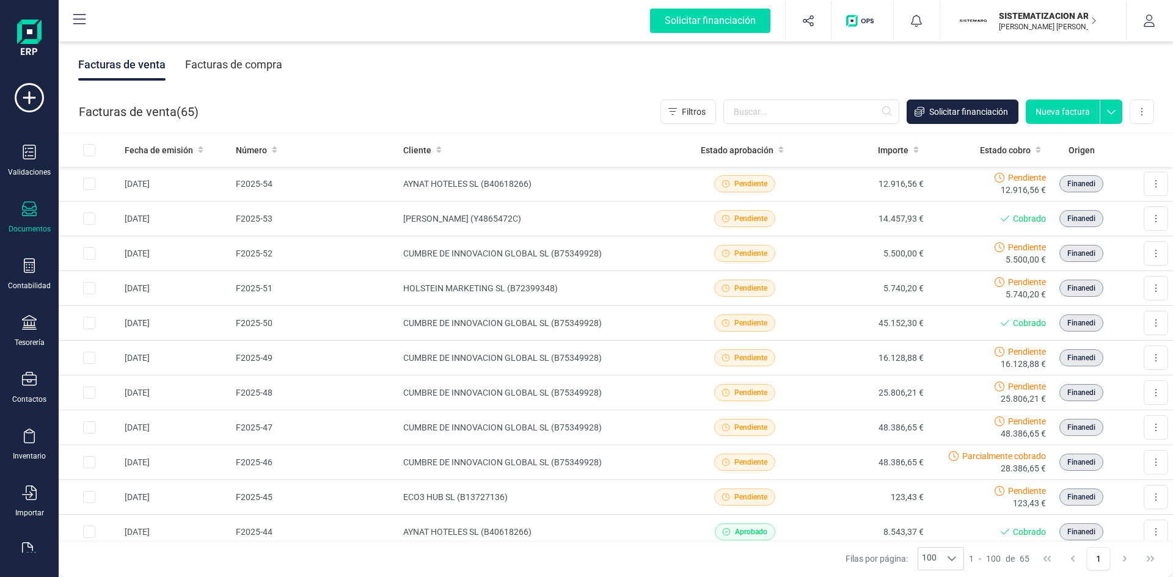
click at [782, 38] on div "SISTEMATIZACION ARQUITECTONICA EN REFORMAS SL [PERSON_NAME] [PERSON_NAME] SISTE…" at bounding box center [1033, 20] width 187 height 39
click at [261, 56] on div "Facturas de compra" at bounding box center [233, 65] width 97 height 32
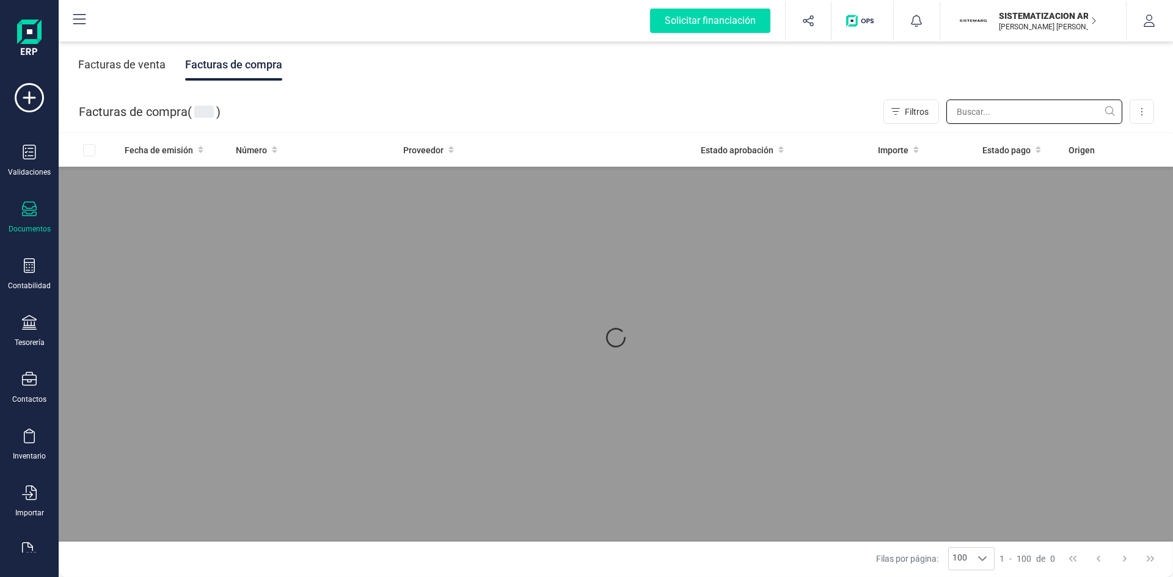
click at [782, 105] on input "text" at bounding box center [1035, 112] width 176 height 24
click at [782, 111] on input "text" at bounding box center [1035, 112] width 176 height 24
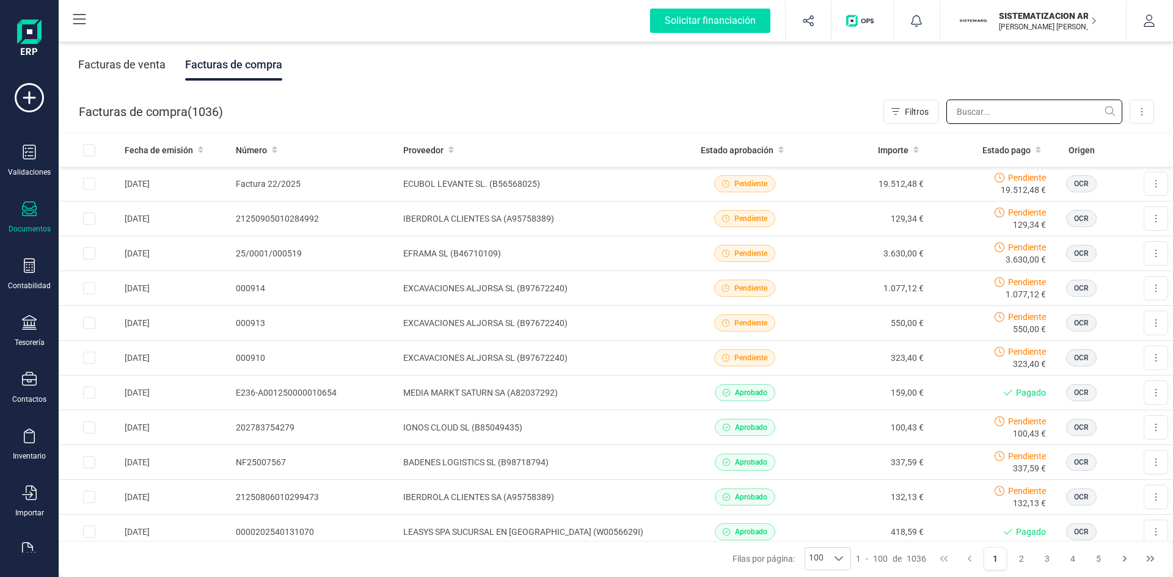
click at [782, 112] on input "text" at bounding box center [1035, 112] width 176 height 24
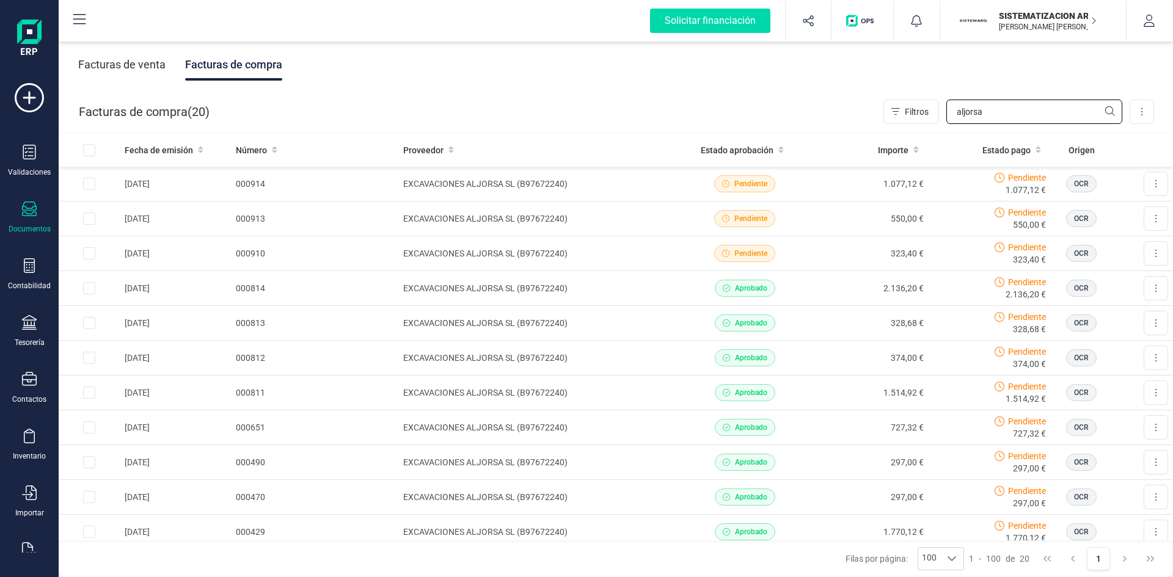
type input "aljorsa"
click at [782, 112] on input "aljorsa" at bounding box center [1035, 112] width 176 height 24
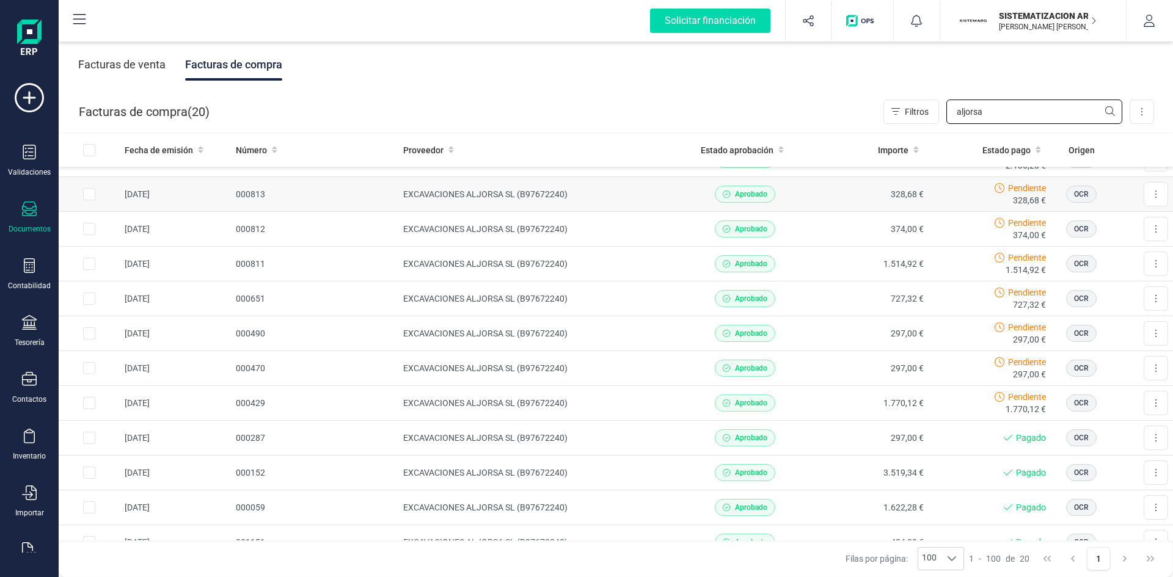
scroll to position [128, 0]
click at [34, 322] on icon at bounding box center [29, 322] width 15 height 15
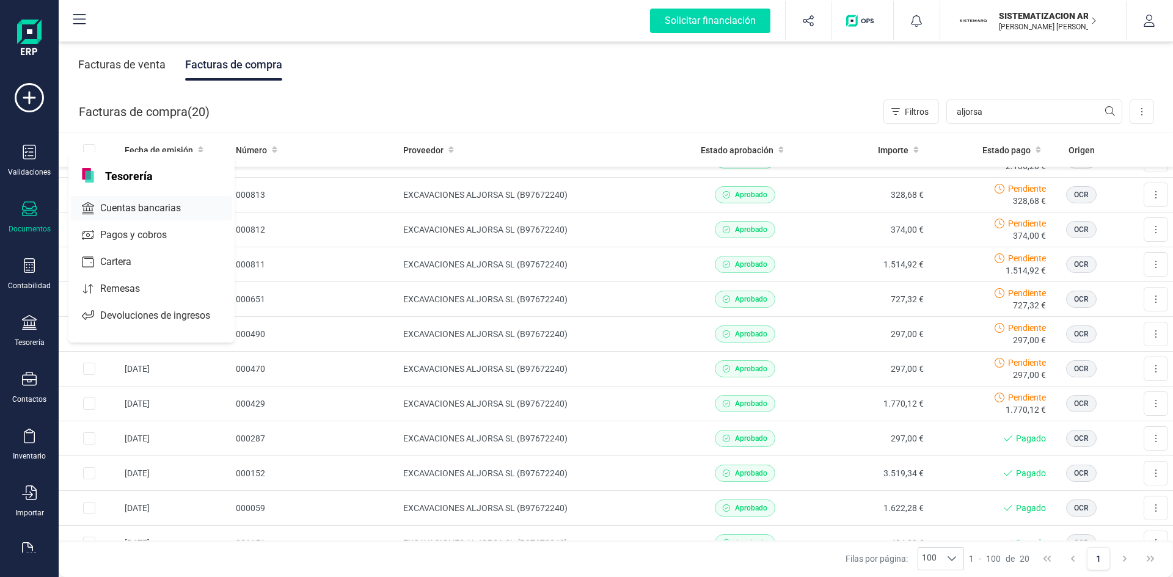
click at [148, 207] on span "Cuentas bancarias" at bounding box center [149, 208] width 108 height 15
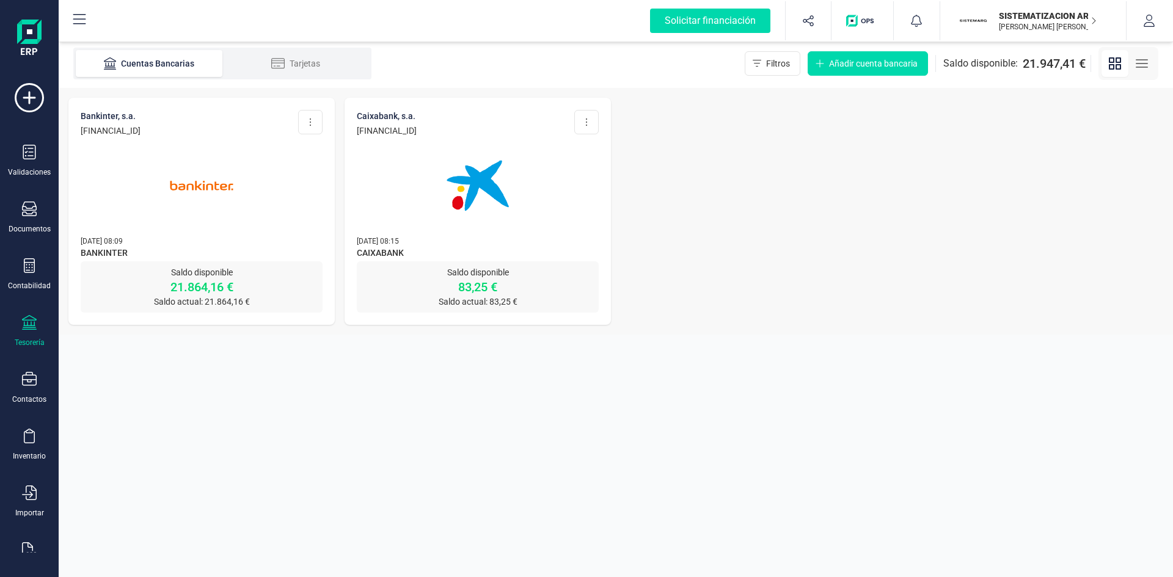
click at [491, 202] on img at bounding box center [478, 185] width 103 height 103
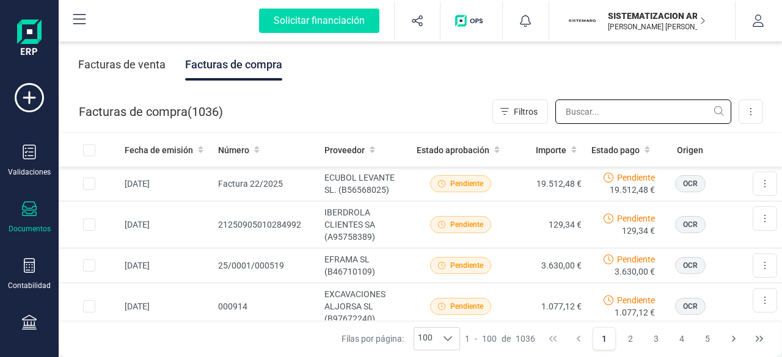
click at [593, 120] on input "text" at bounding box center [643, 112] width 176 height 24
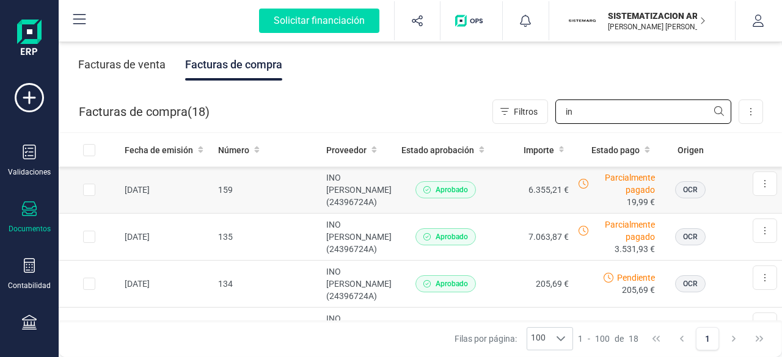
type input "i"
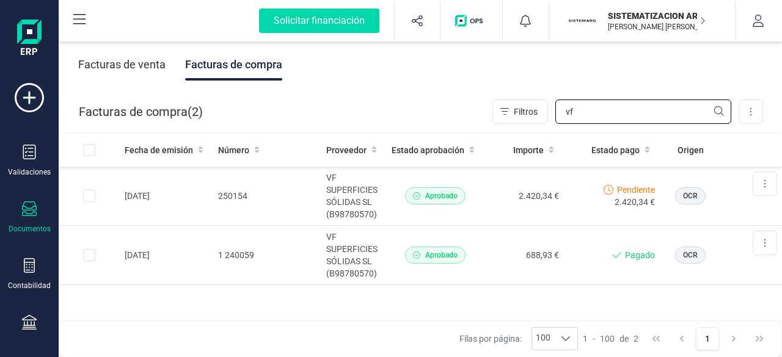
type input "v"
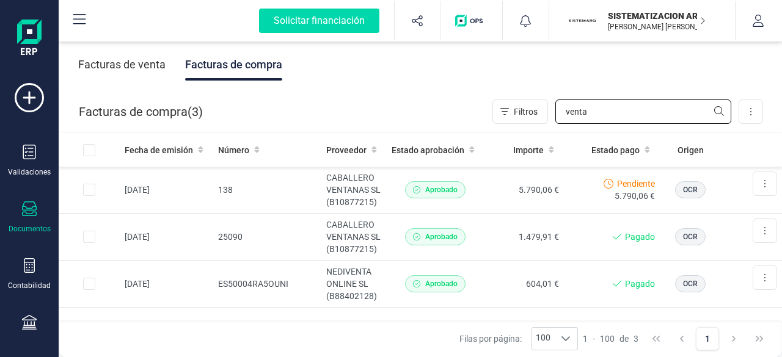
type input "venta"
click at [118, 71] on div "Facturas de venta" at bounding box center [121, 65] width 87 height 32
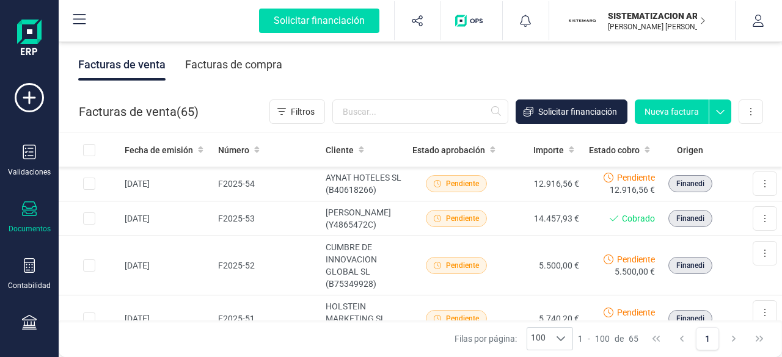
click at [264, 62] on div "Facturas de compra" at bounding box center [233, 65] width 97 height 32
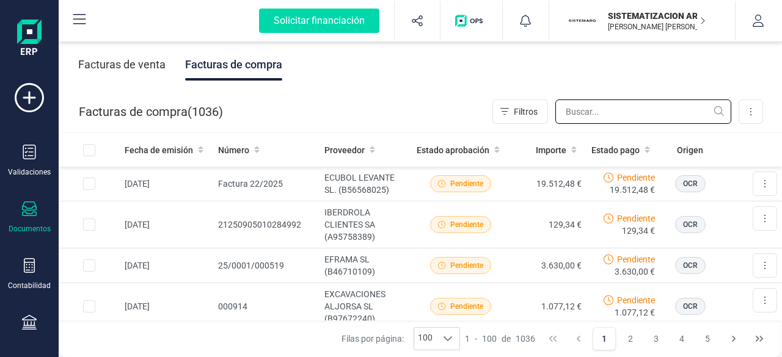
click at [592, 106] on input "text" at bounding box center [643, 112] width 176 height 24
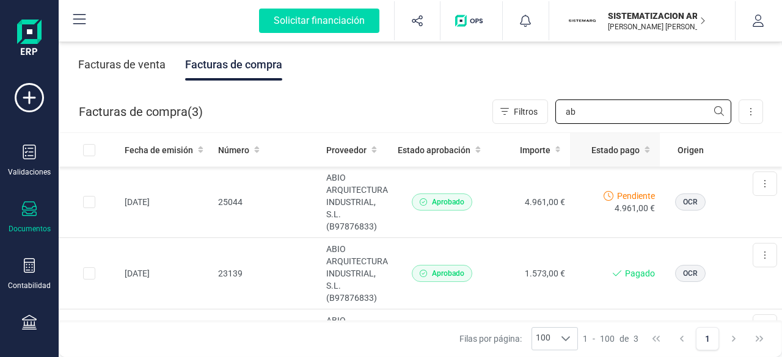
type input "a"
